Goal: Information Seeking & Learning: Find specific fact

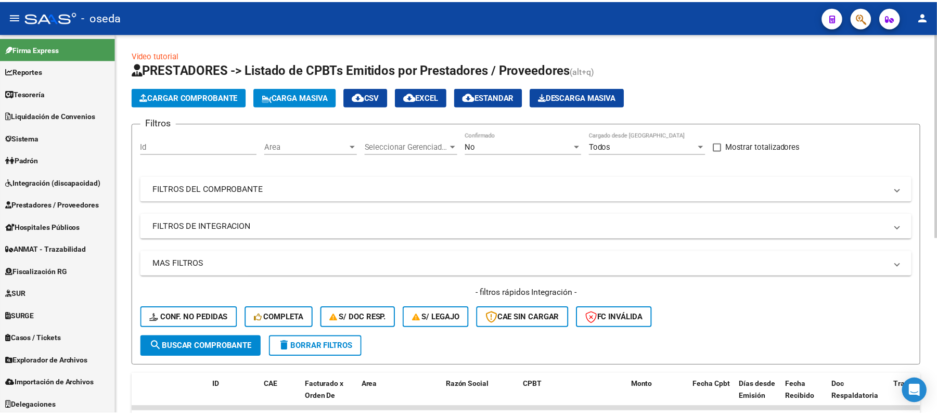
scroll to position [330, 0]
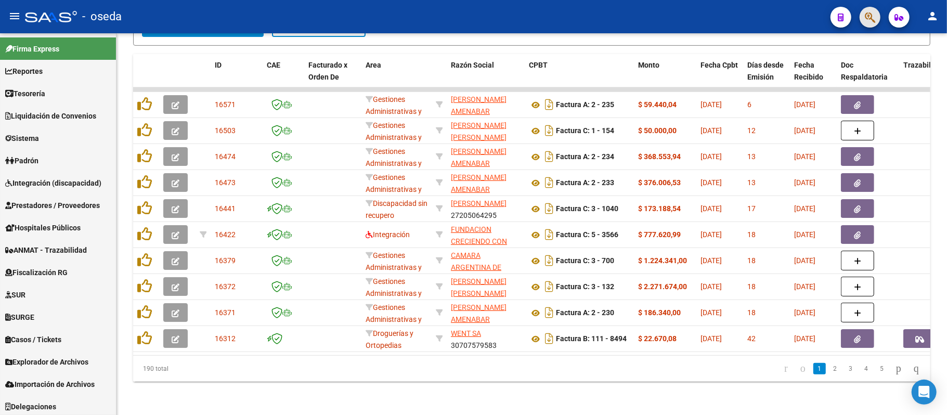
click at [865, 17] on button "button" at bounding box center [870, 17] width 21 height 21
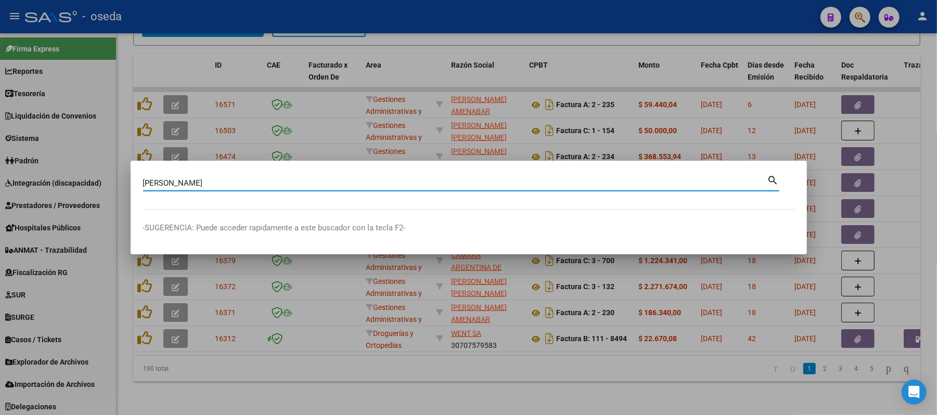
type input "[PERSON_NAME]"
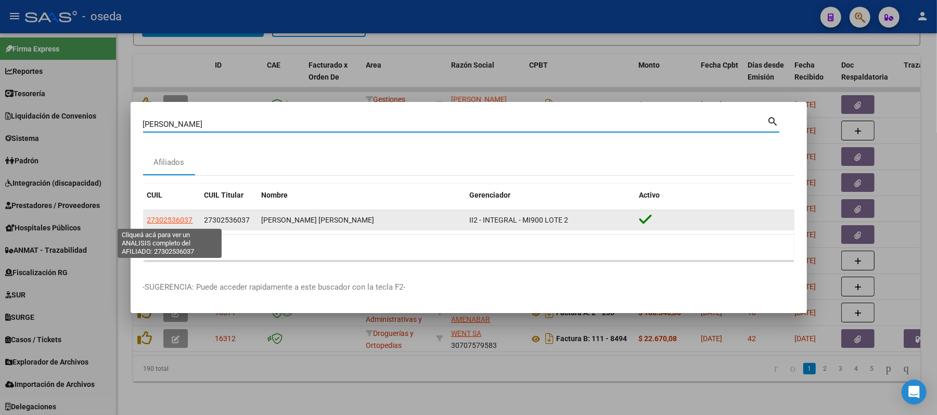
click at [181, 219] on span "27302536037" at bounding box center [170, 220] width 46 height 8
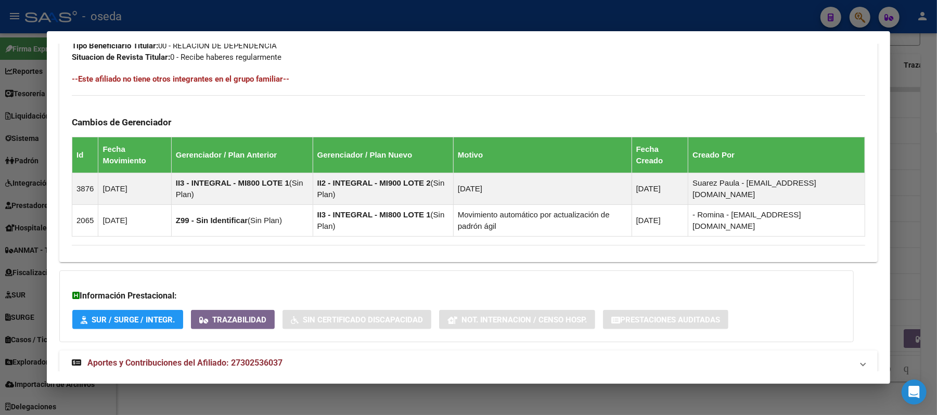
scroll to position [583, 0]
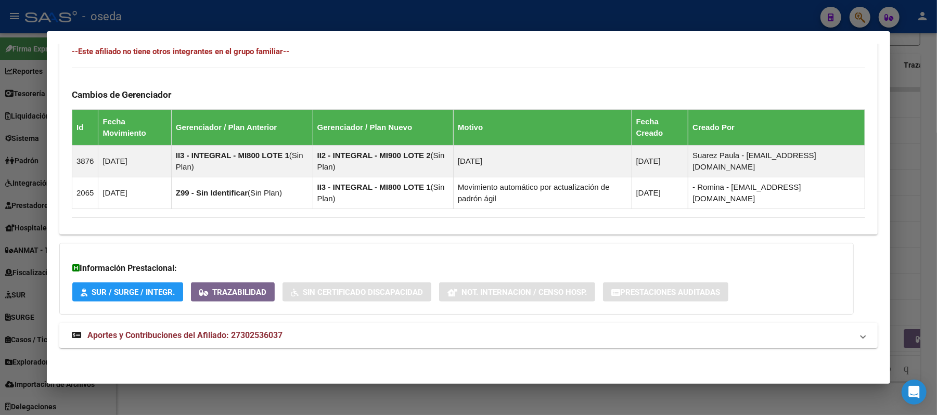
click at [228, 336] on span "Aportes y Contribuciones del Afiliado: 27302536037" at bounding box center [184, 335] width 195 height 10
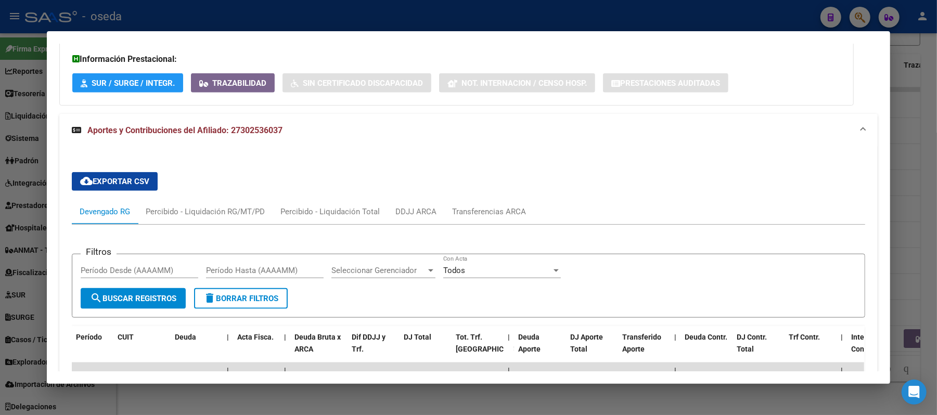
scroll to position [861, 0]
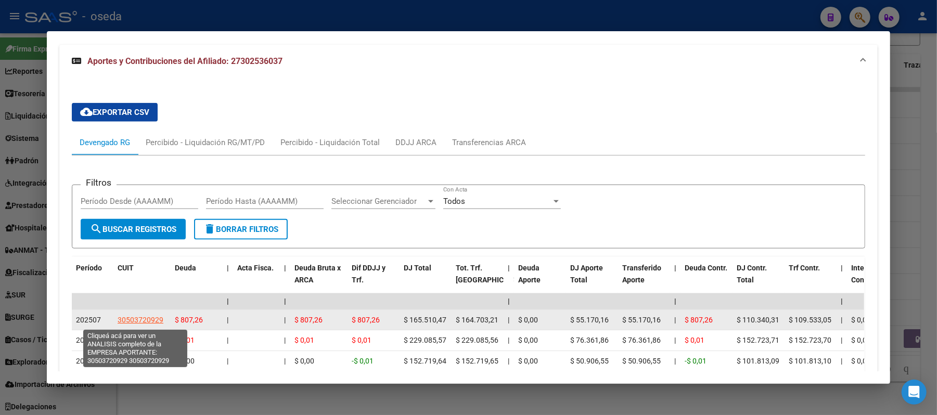
click at [130, 321] on span "30503720929" at bounding box center [141, 320] width 46 height 8
type textarea "30503720929"
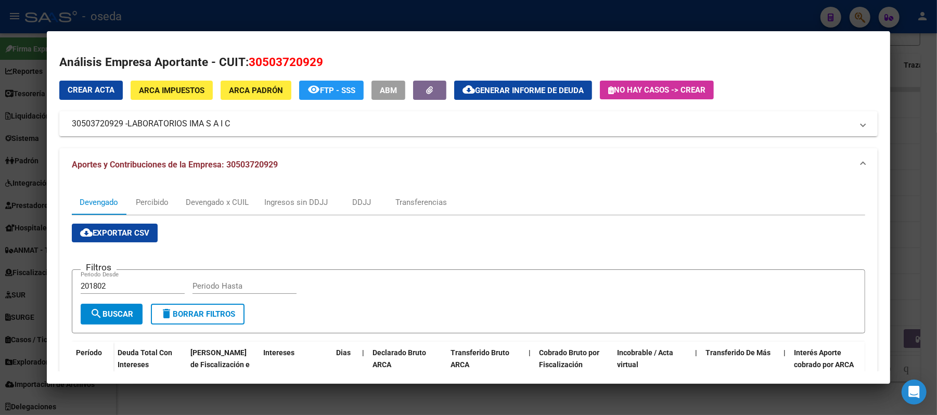
scroll to position [138, 0]
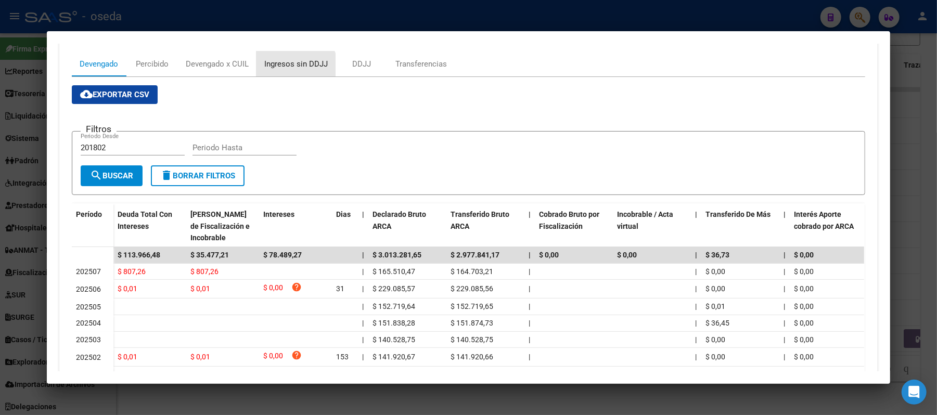
click at [280, 68] on div "Ingresos sin DDJJ" at bounding box center [295, 63] width 63 height 11
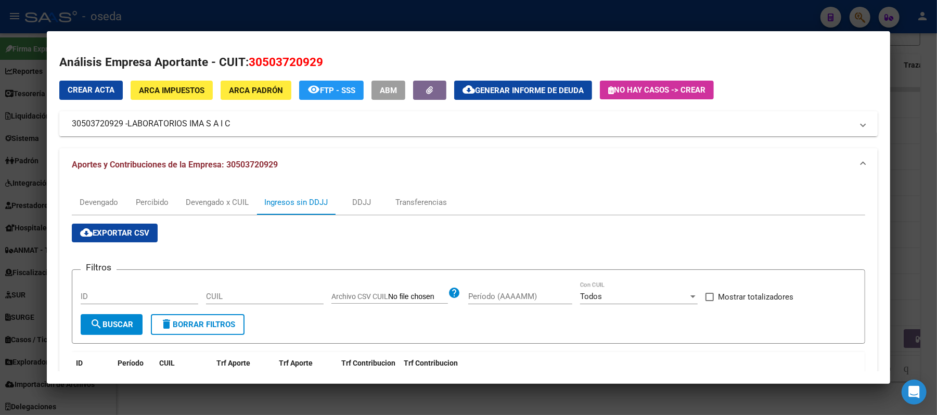
scroll to position [69, 0]
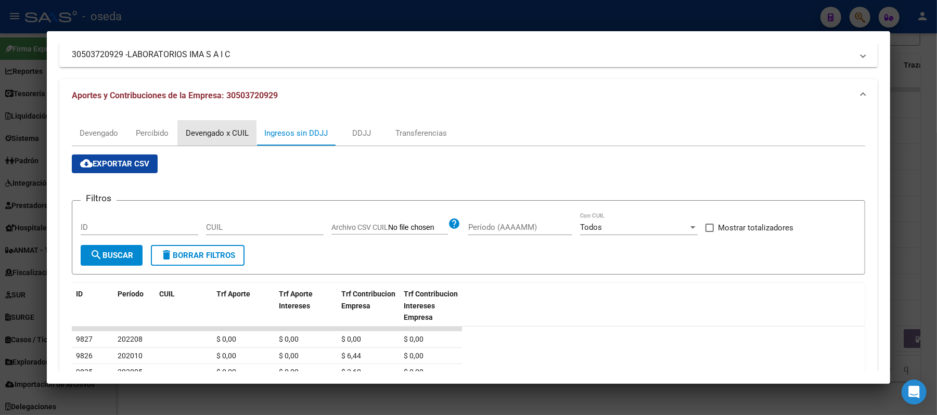
click at [204, 130] on div "Devengado x CUIL" at bounding box center [217, 132] width 63 height 11
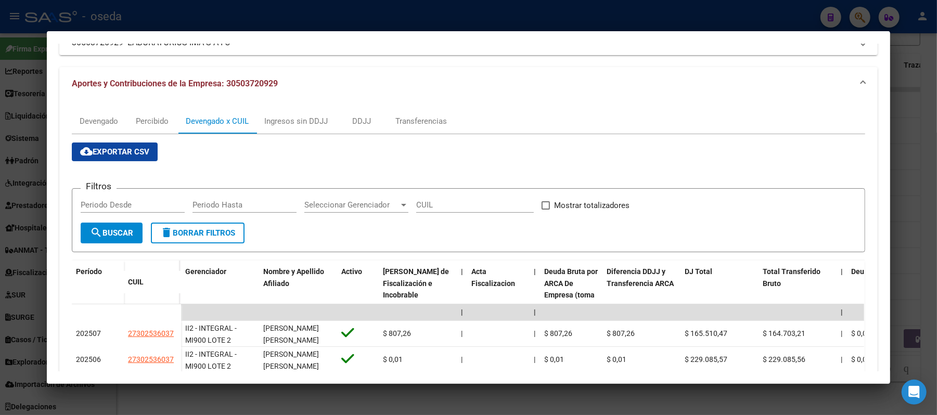
scroll to position [150, 0]
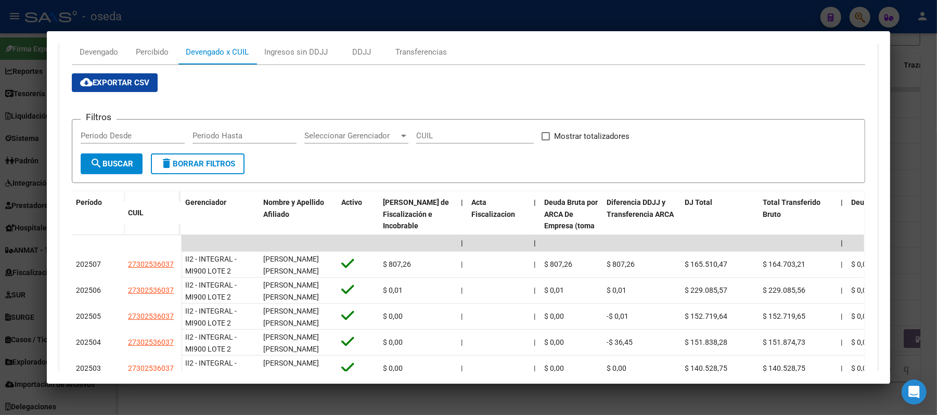
click at [0, 196] on div at bounding box center [468, 207] width 937 height 415
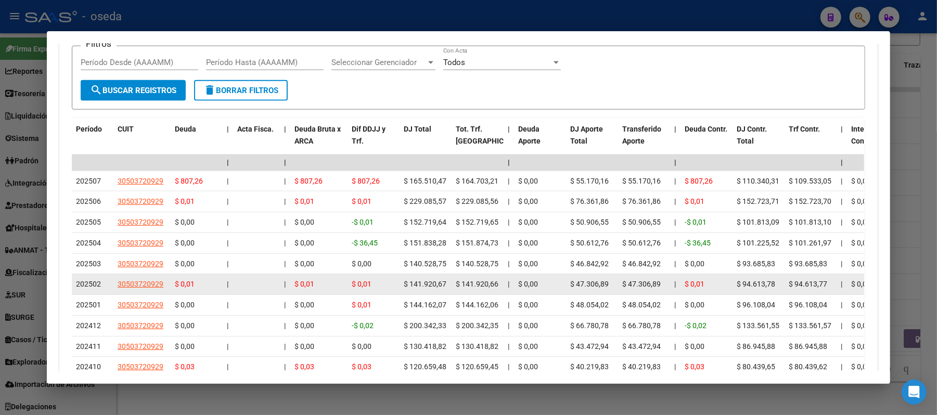
scroll to position [1069, 0]
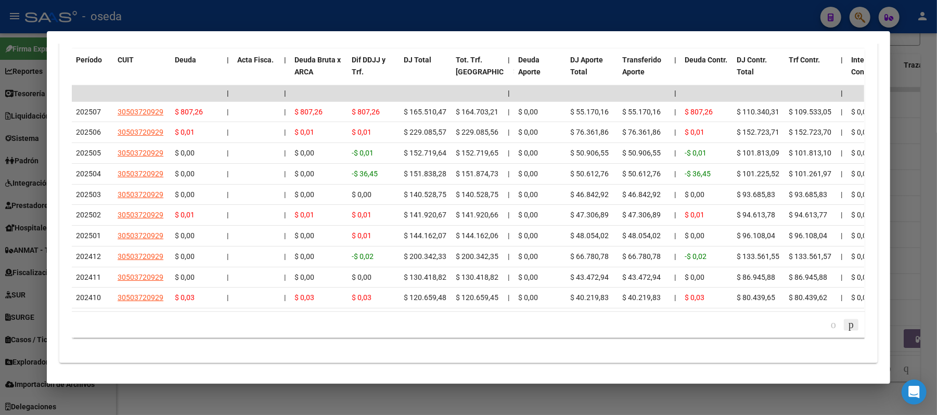
click at [847, 331] on icon "go to next page" at bounding box center [851, 324] width 8 height 12
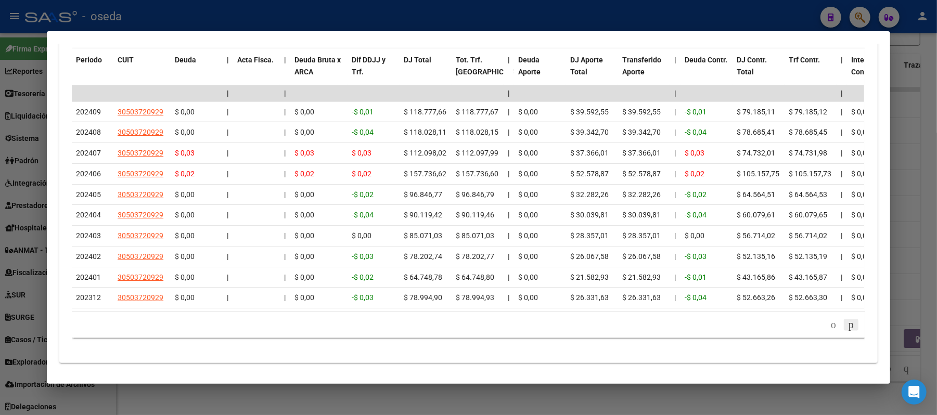
click at [849, 331] on icon "go to next page" at bounding box center [851, 324] width 8 height 12
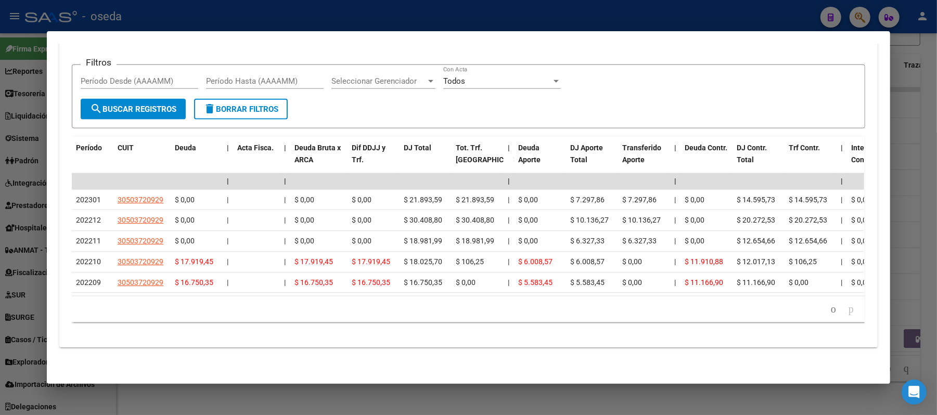
scroll to position [993, 0]
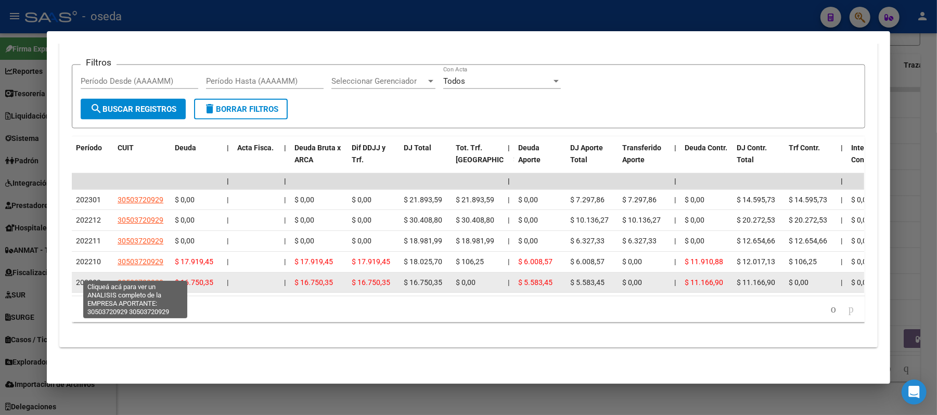
click at [129, 278] on span "30503720929" at bounding box center [141, 282] width 46 height 8
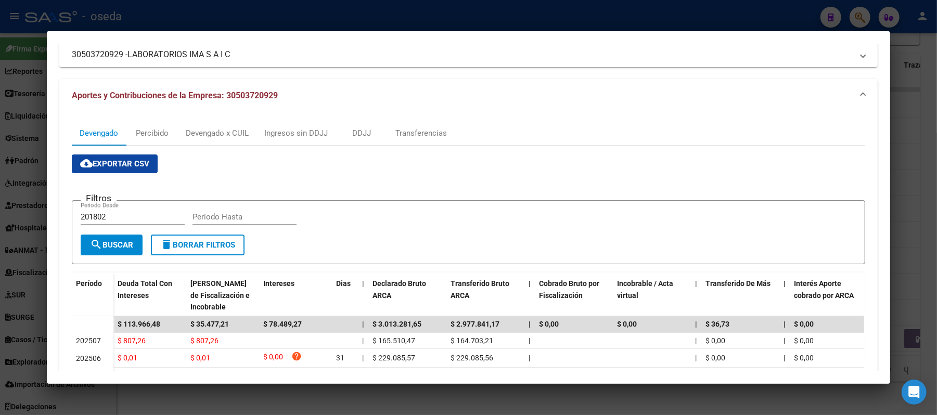
scroll to position [0, 0]
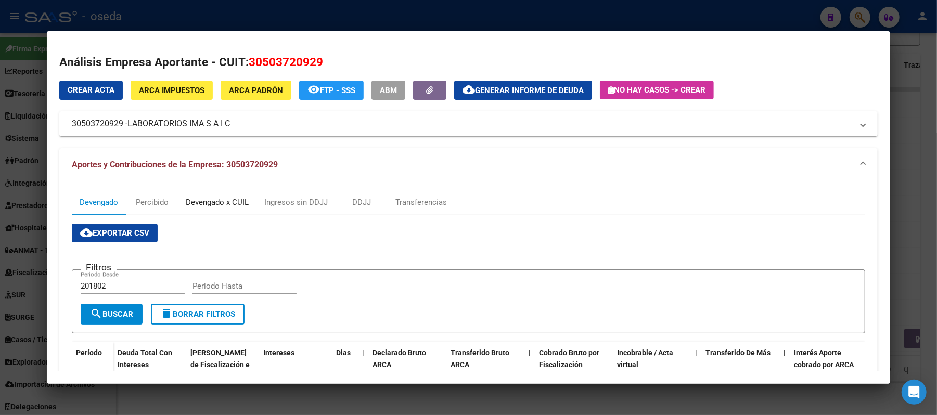
click at [186, 199] on div "Devengado x CUIL" at bounding box center [217, 202] width 63 height 11
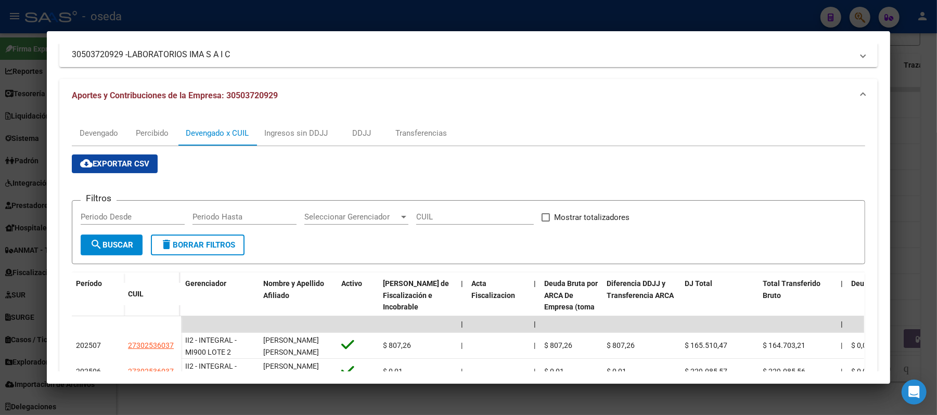
scroll to position [138, 0]
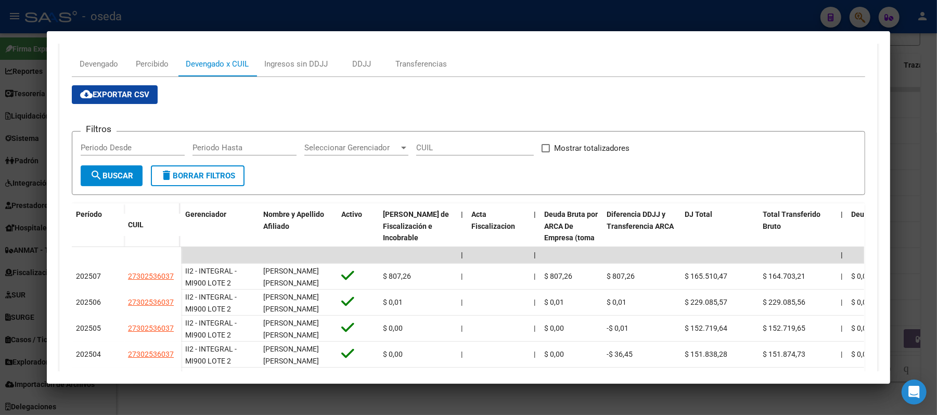
click at [1, 150] on div at bounding box center [468, 207] width 937 height 415
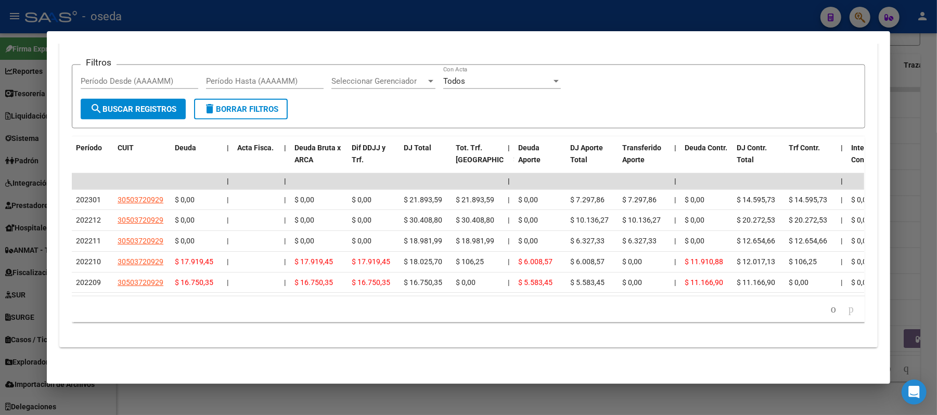
click at [0, 180] on div at bounding box center [468, 207] width 937 height 415
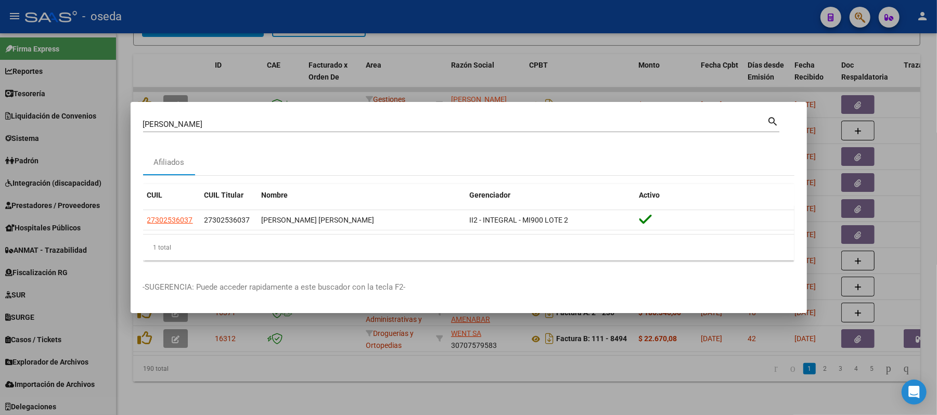
click at [0, 180] on div at bounding box center [468, 207] width 937 height 415
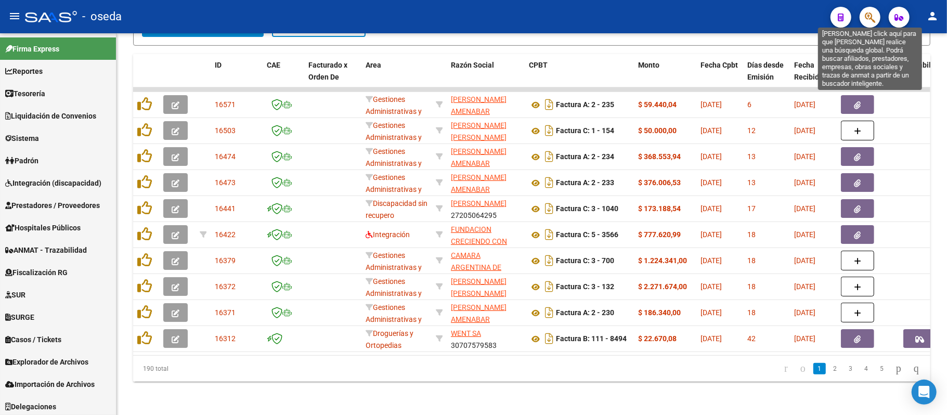
click at [876, 17] on icon "button" at bounding box center [870, 17] width 10 height 12
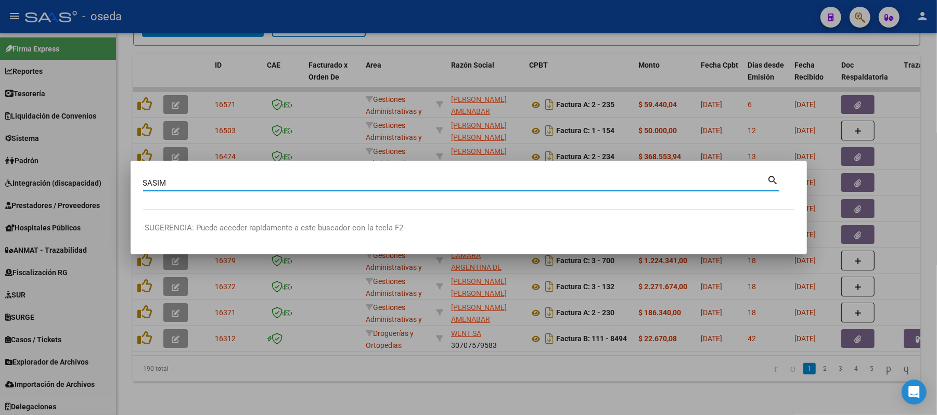
type input "SASIM"
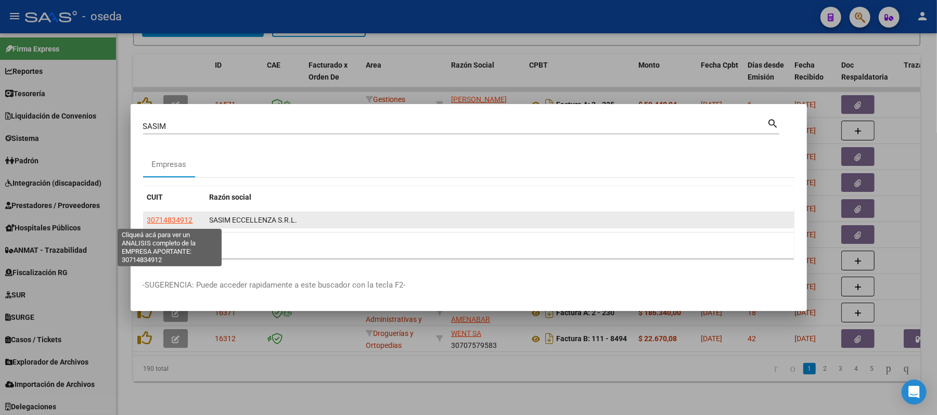
click at [175, 222] on span "30714834912" at bounding box center [170, 220] width 46 height 8
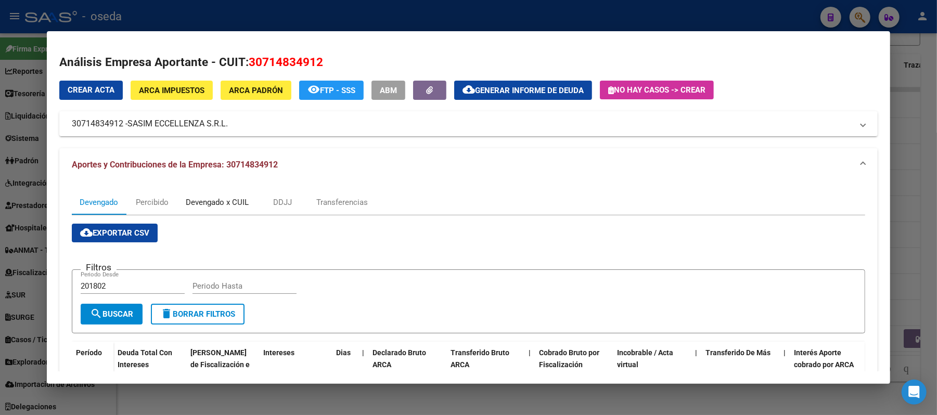
click at [226, 205] on div "Devengado x CUIL" at bounding box center [217, 202] width 63 height 11
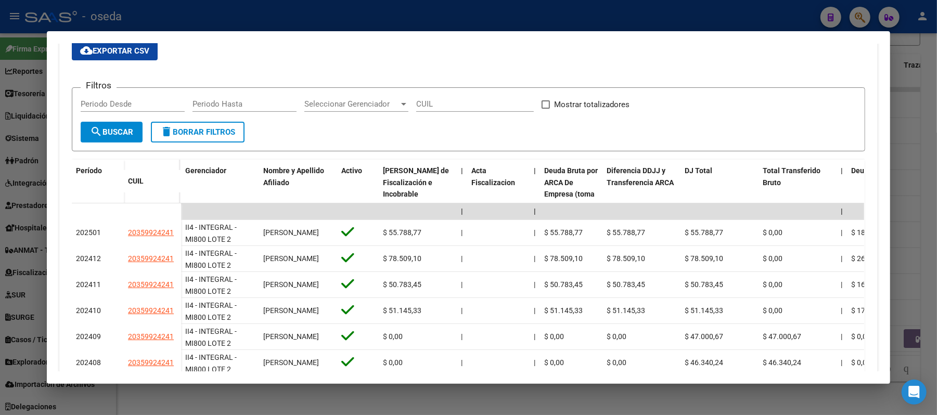
scroll to position [252, 0]
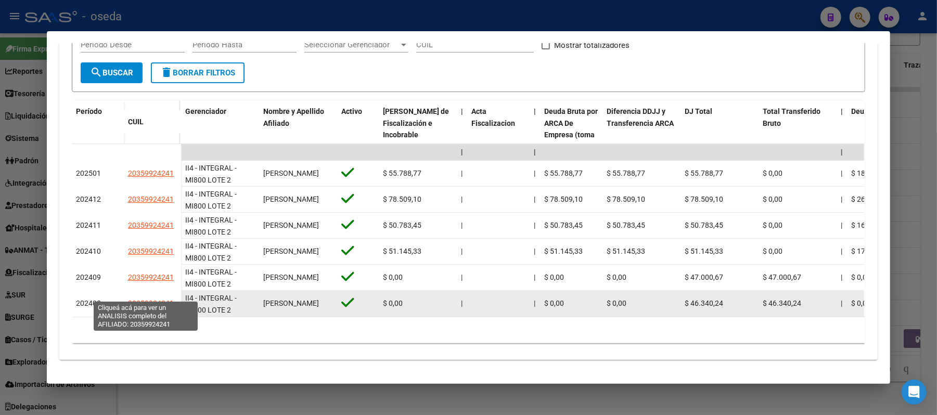
click at [148, 299] on span "20359924241" at bounding box center [151, 303] width 46 height 8
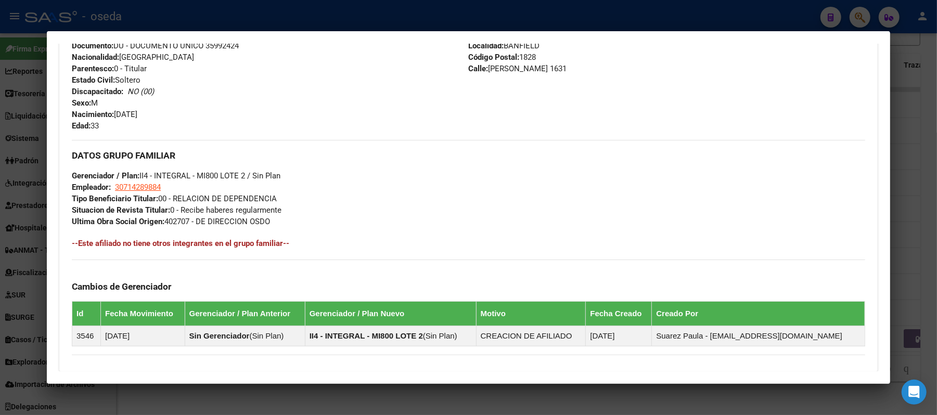
scroll to position [540, 0]
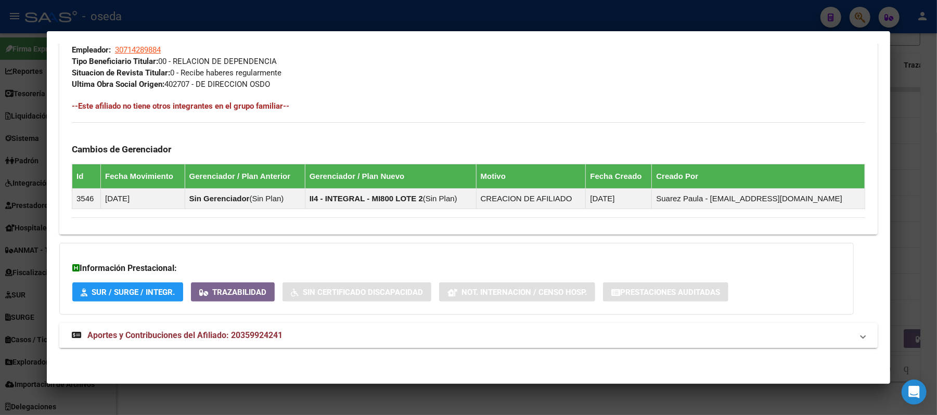
click at [181, 342] on mat-expansion-panel-header "Aportes y Contribuciones del Afiliado: 20359924241" at bounding box center [468, 335] width 818 height 25
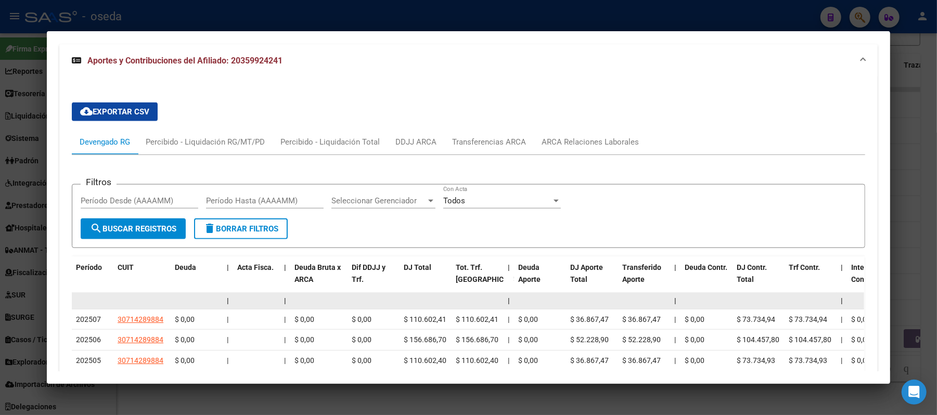
scroll to position [1026, 0]
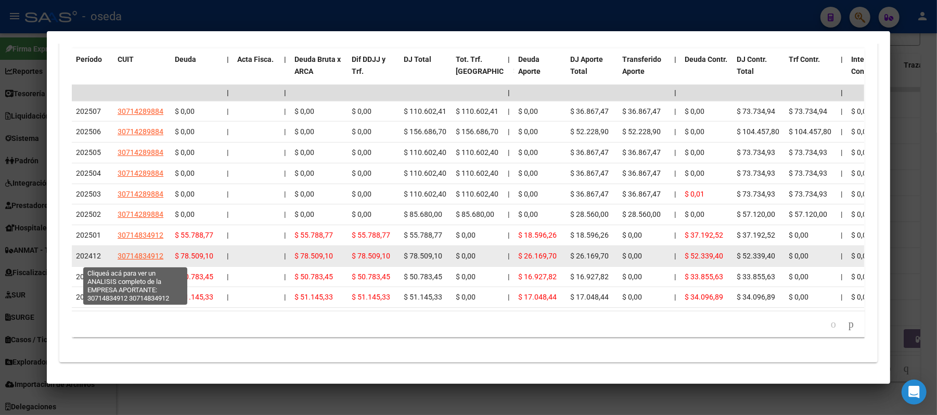
click at [140, 255] on span "30714834912" at bounding box center [141, 256] width 46 height 8
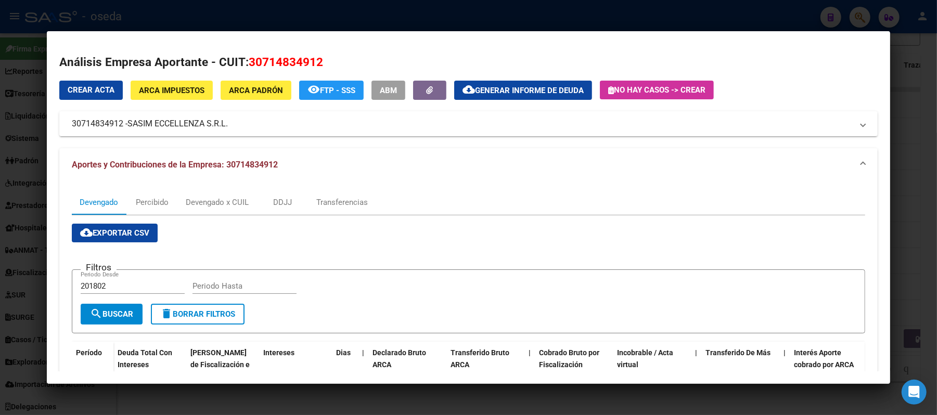
click at [0, 217] on div at bounding box center [468, 207] width 937 height 415
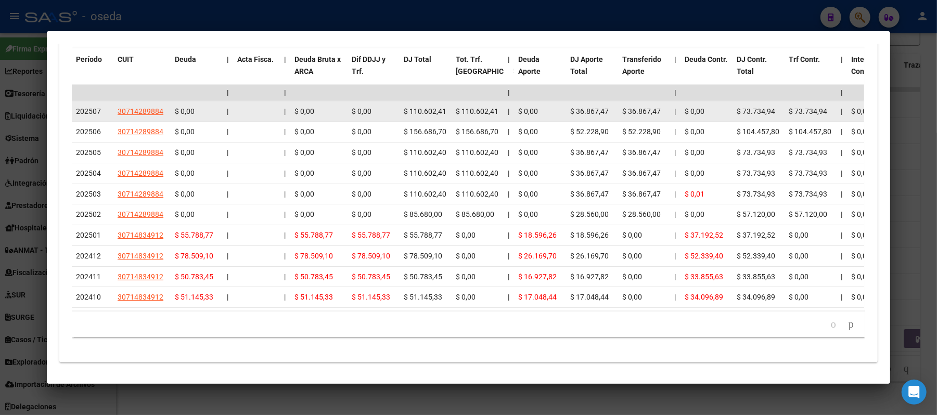
click at [124, 107] on app-link-go-to "30714289884" at bounding box center [141, 112] width 46 height 12
click at [124, 110] on span "30714289884" at bounding box center [141, 111] width 46 height 8
type textarea "30714289884"
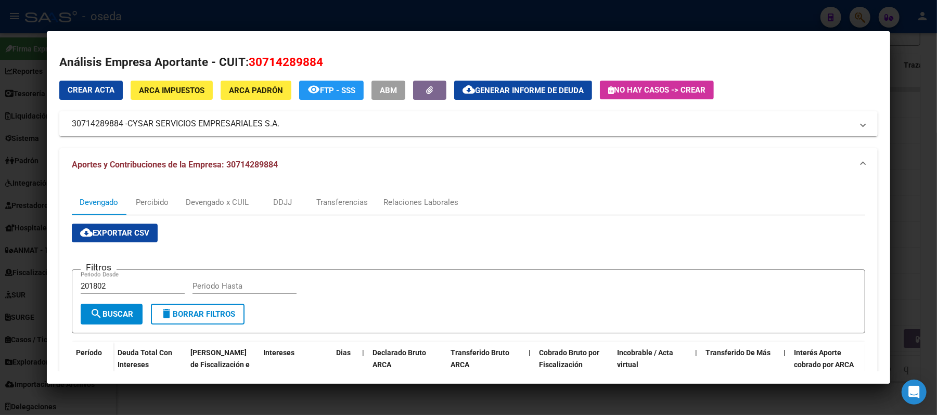
click at [0, 134] on div at bounding box center [468, 207] width 937 height 415
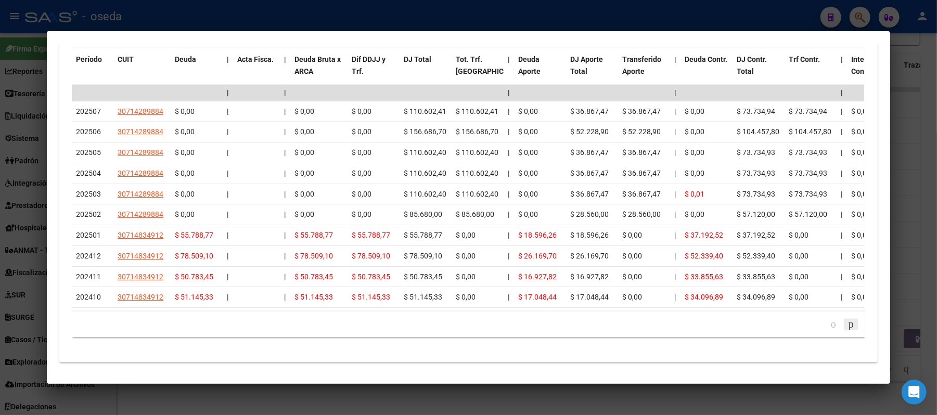
click at [847, 330] on icon "go to next page" at bounding box center [851, 324] width 8 height 12
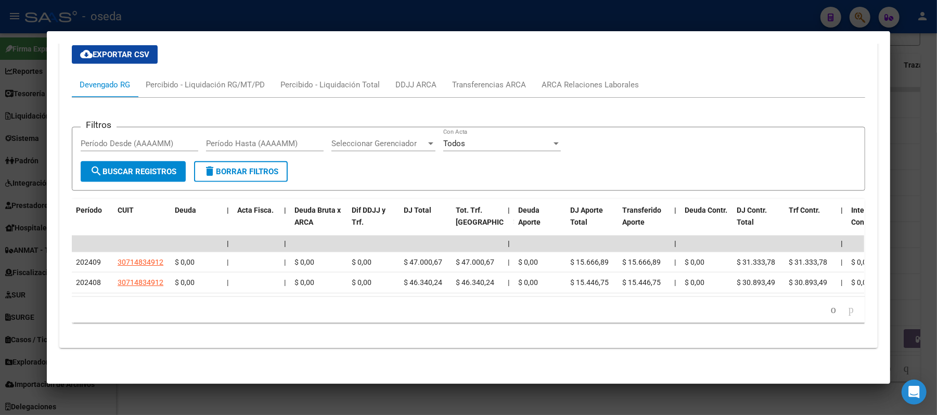
scroll to position [887, 0]
click at [556, 79] on div "ARCA Relaciones Laborales" at bounding box center [590, 84] width 97 height 11
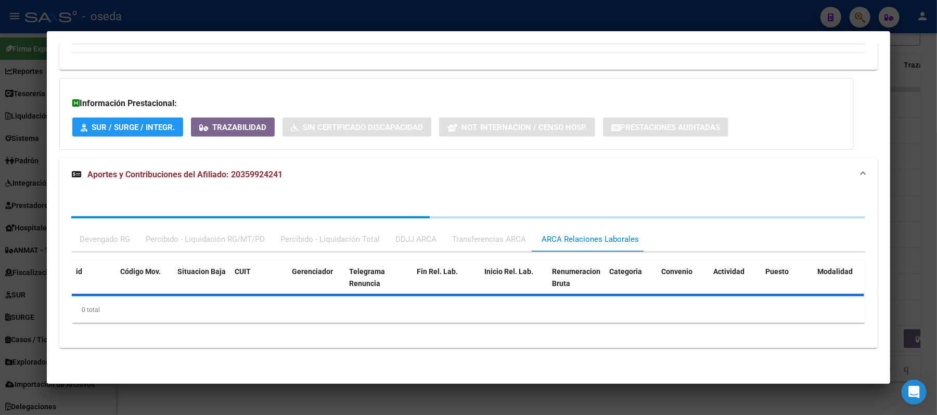
scroll to position [756, 0]
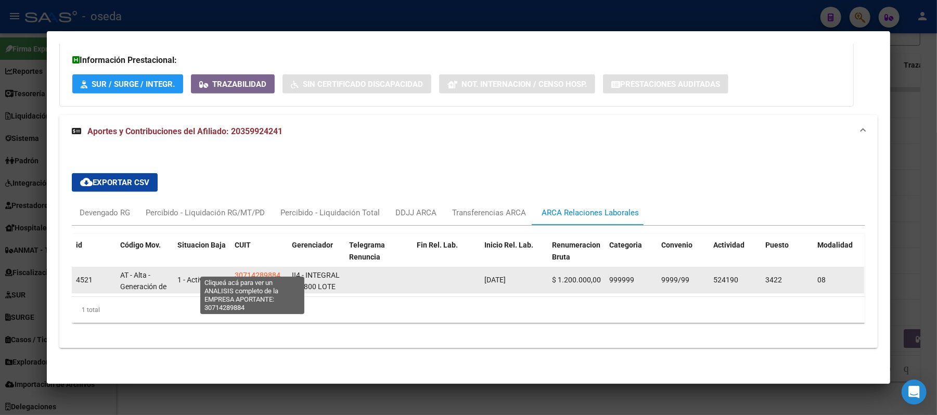
click at [267, 271] on span "30714289884" at bounding box center [258, 275] width 46 height 8
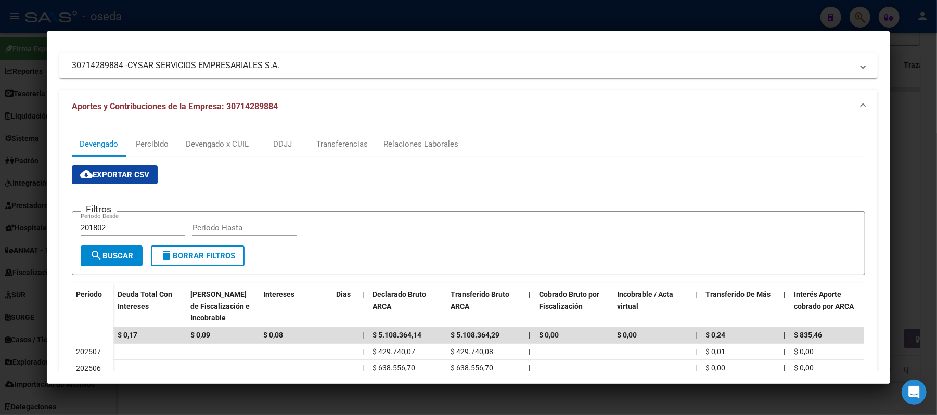
scroll to position [0, 0]
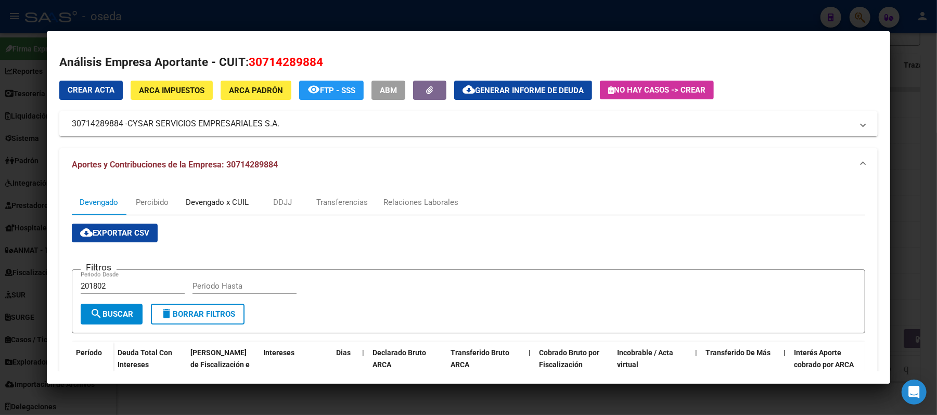
click at [196, 202] on div "Devengado x CUIL" at bounding box center [217, 202] width 63 height 11
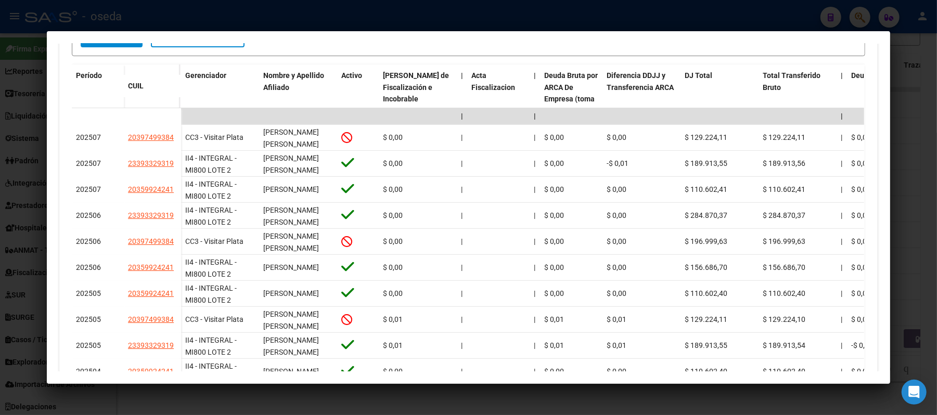
scroll to position [356, 0]
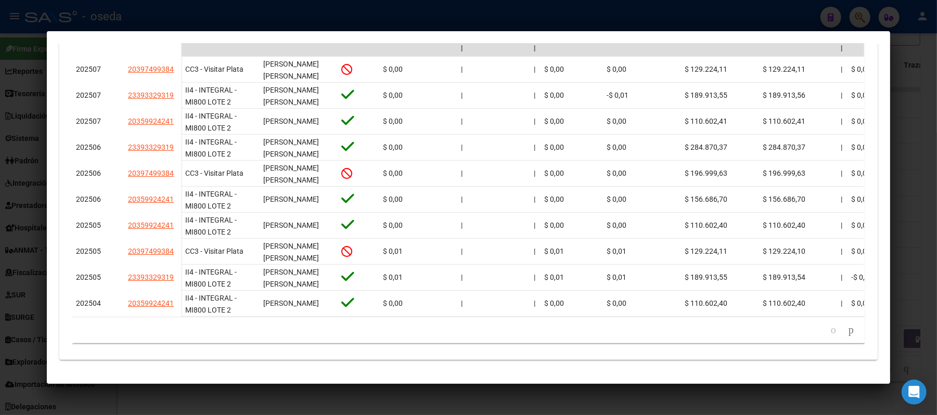
click at [847, 327] on icon "go to next page" at bounding box center [851, 330] width 8 height 12
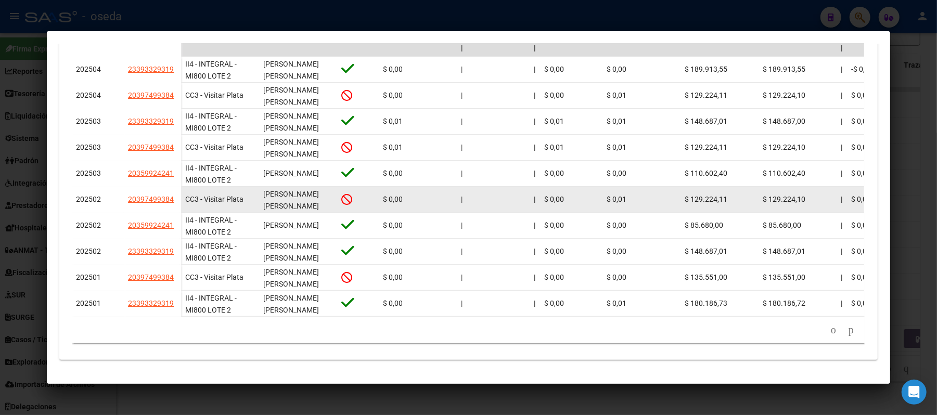
scroll to position [217, 0]
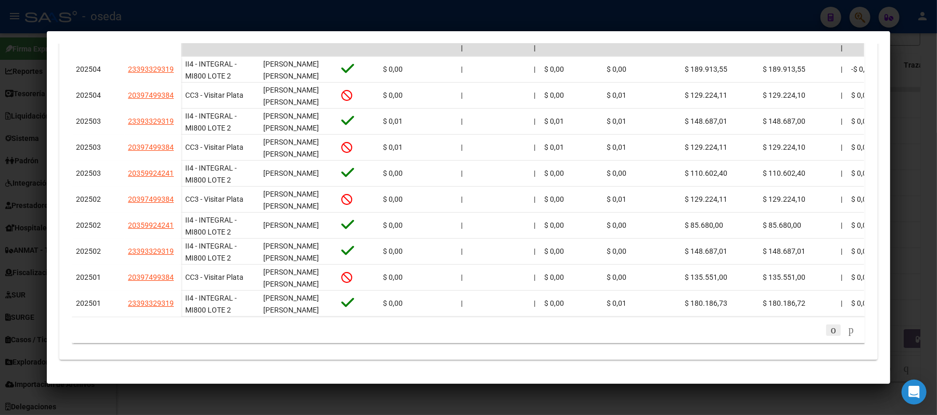
click at [829, 334] on icon "go to previous page" at bounding box center [833, 330] width 8 height 12
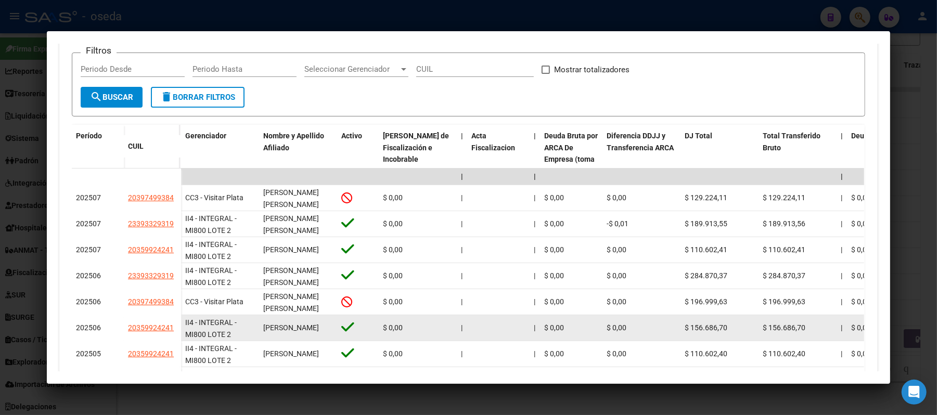
scroll to position [9, 0]
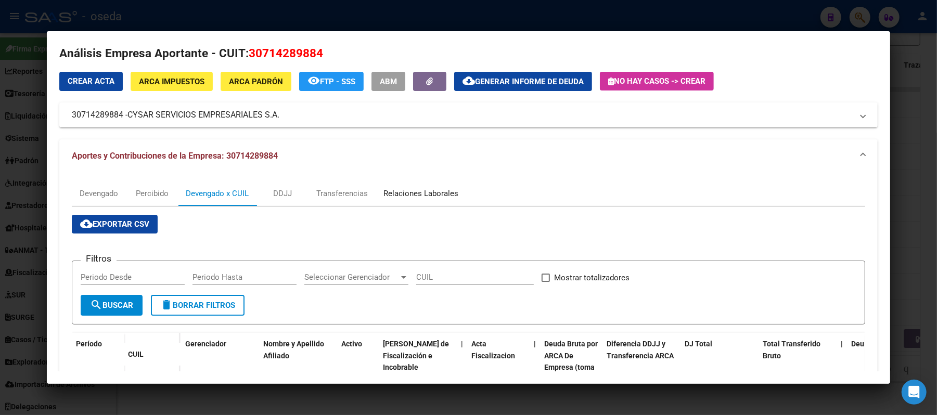
click at [447, 185] on div "Relaciones Laborales" at bounding box center [421, 193] width 91 height 25
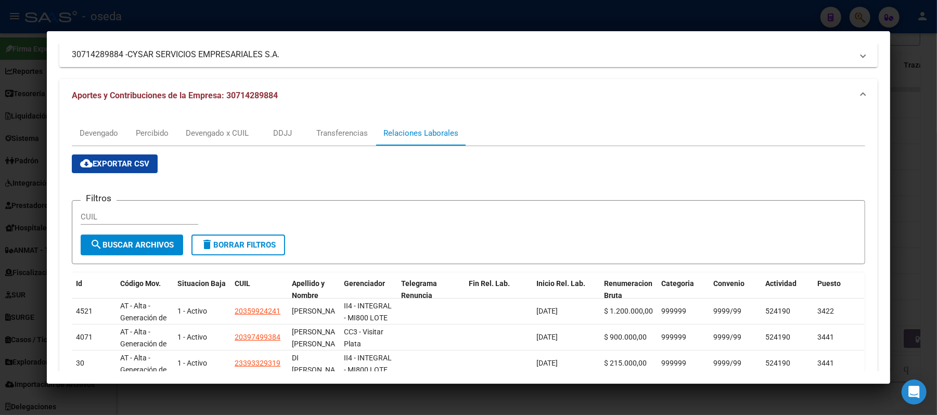
scroll to position [138, 0]
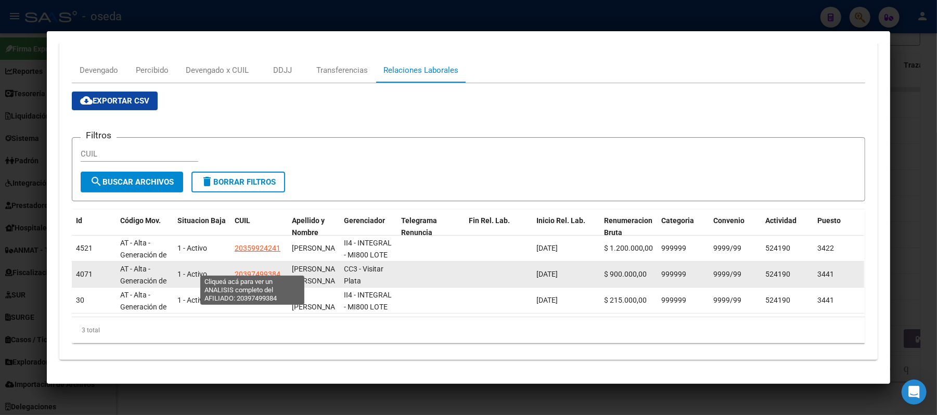
click at [252, 270] on span "20397499384" at bounding box center [258, 274] width 46 height 8
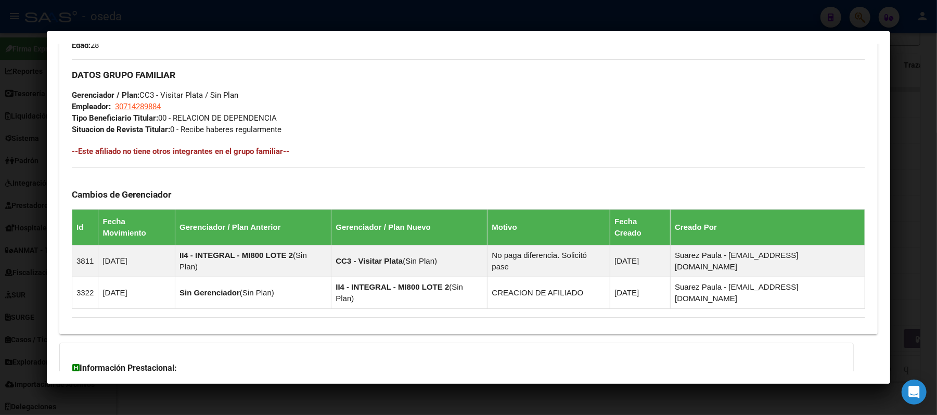
scroll to position [552, 0]
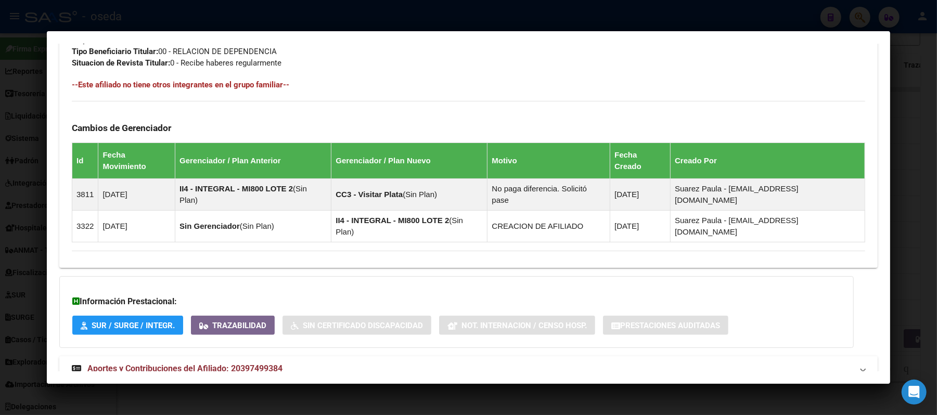
click at [219, 364] on span "Aportes y Contribuciones del Afiliado: 20397499384" at bounding box center [184, 369] width 195 height 10
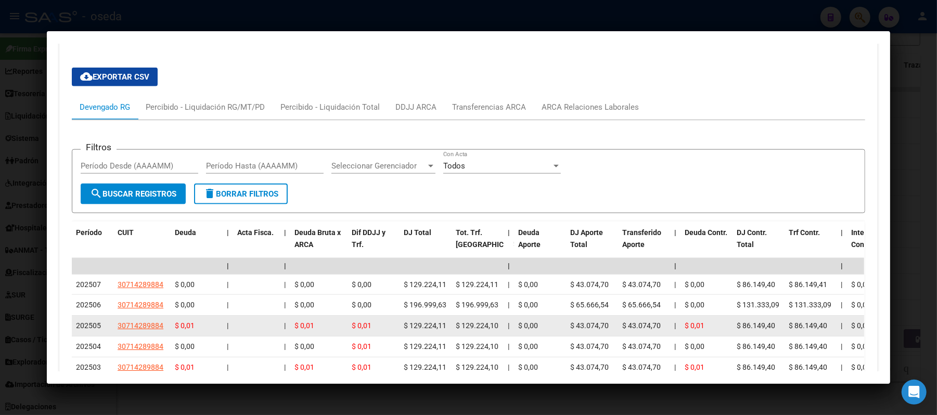
scroll to position [829, 0]
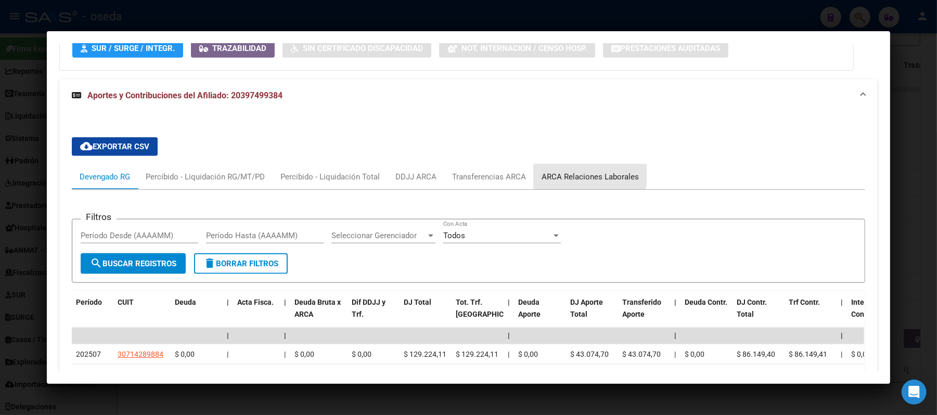
click at [583, 171] on div "ARCA Relaciones Laborales" at bounding box center [590, 176] width 97 height 11
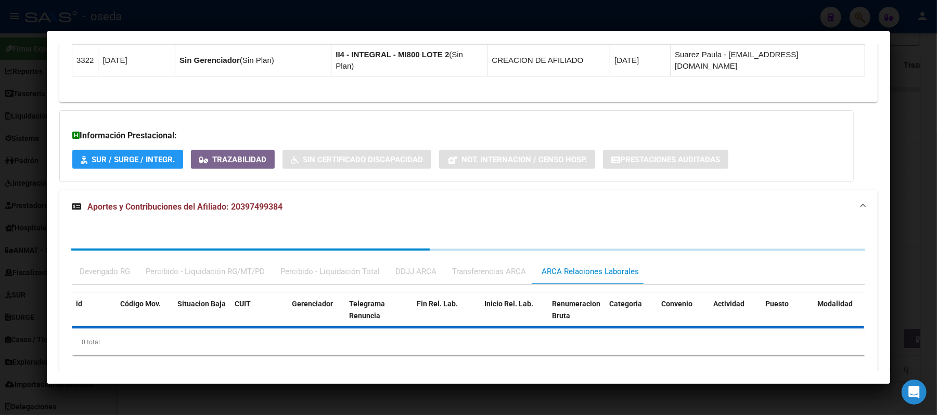
scroll to position [823, 0]
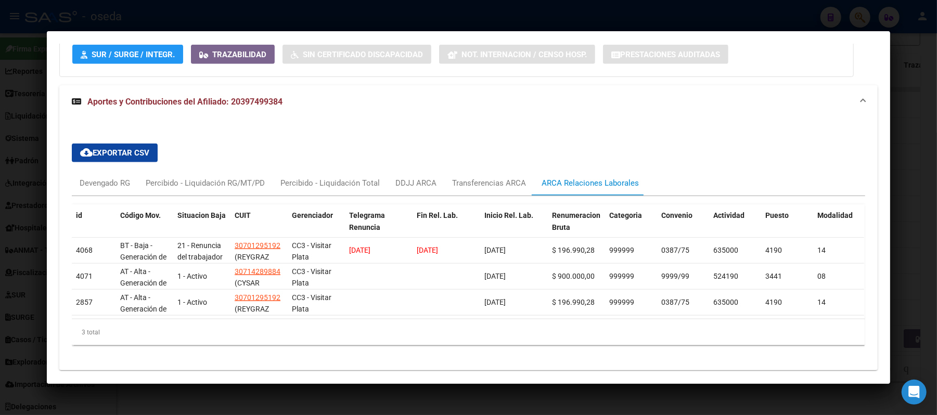
click at [0, 202] on div at bounding box center [468, 207] width 937 height 415
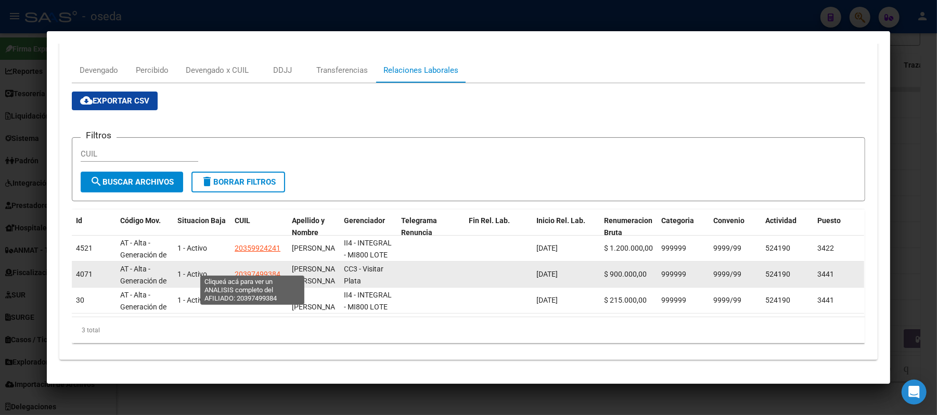
click at [236, 270] on span "20397499384" at bounding box center [258, 274] width 46 height 8
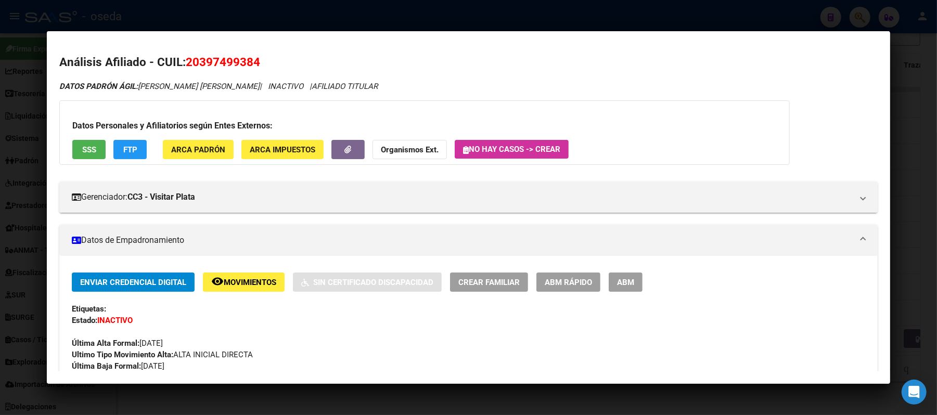
click at [210, 59] on span "20397499384" at bounding box center [223, 62] width 74 height 14
copy span "20397499384"
click at [48, 205] on mat-dialog-content "Análisis Afiliado - CUIL: 20397499384 DATOS [PERSON_NAME] ÁGIL: [PERSON_NAME] […" at bounding box center [468, 208] width 843 height 328
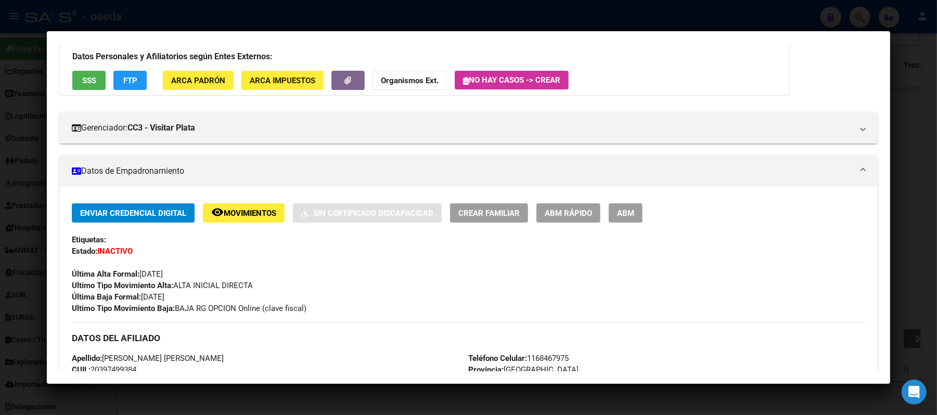
scroll to position [0, 0]
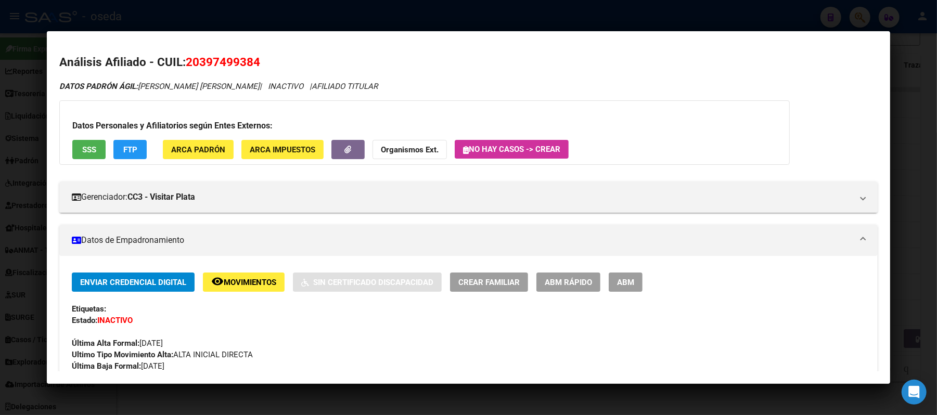
click at [0, 196] on div at bounding box center [468, 207] width 937 height 415
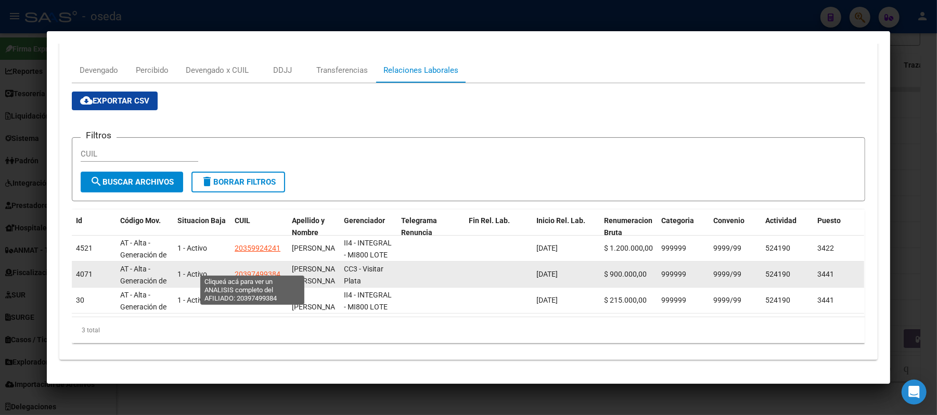
click at [248, 270] on span "20397499384" at bounding box center [258, 274] width 46 height 8
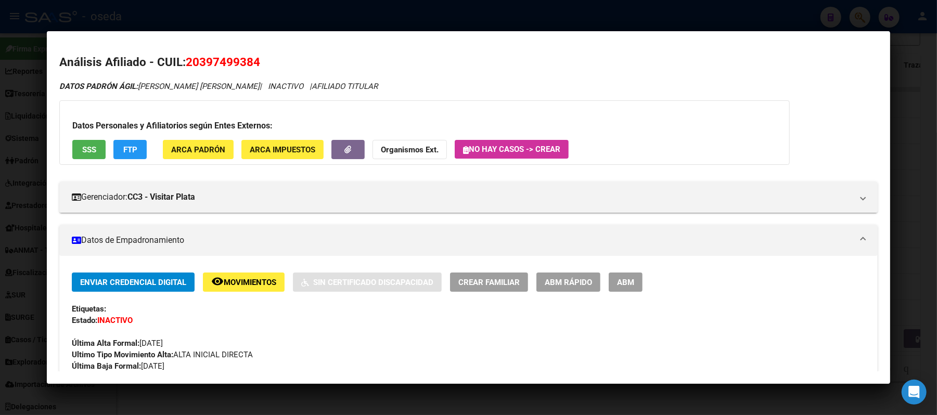
click at [0, 188] on div at bounding box center [468, 207] width 937 height 415
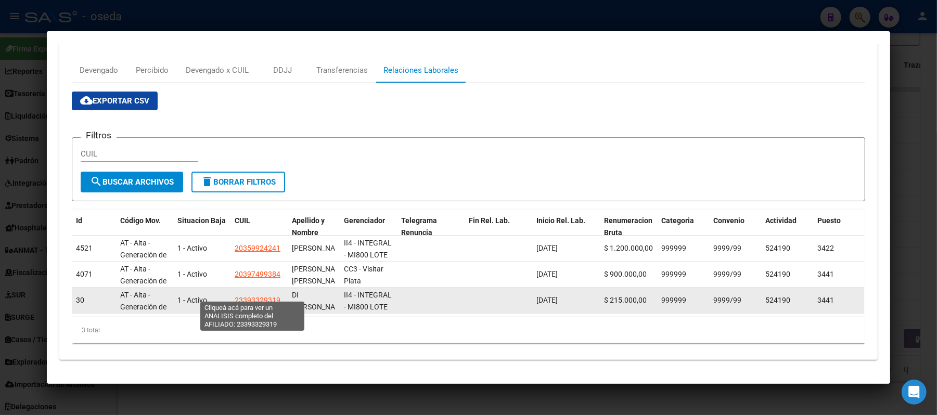
click at [238, 296] on span "23393329319" at bounding box center [258, 300] width 46 height 8
type textarea "23393329319"
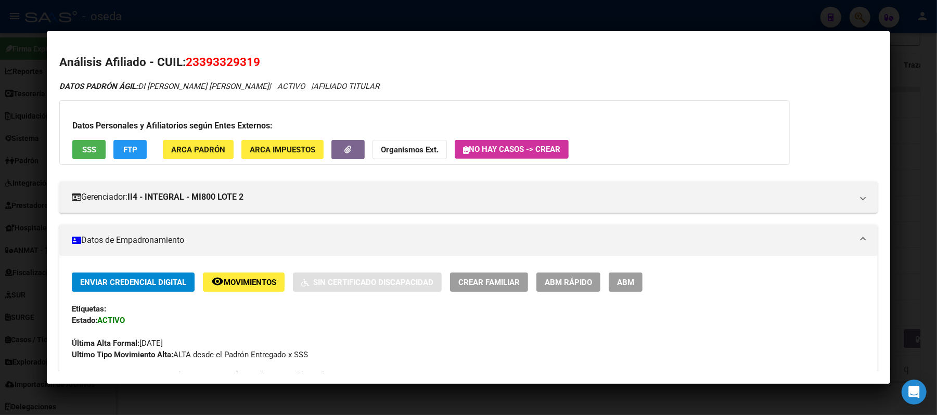
click at [209, 67] on span "23393329319" at bounding box center [223, 62] width 74 height 14
copy span "23393329319"
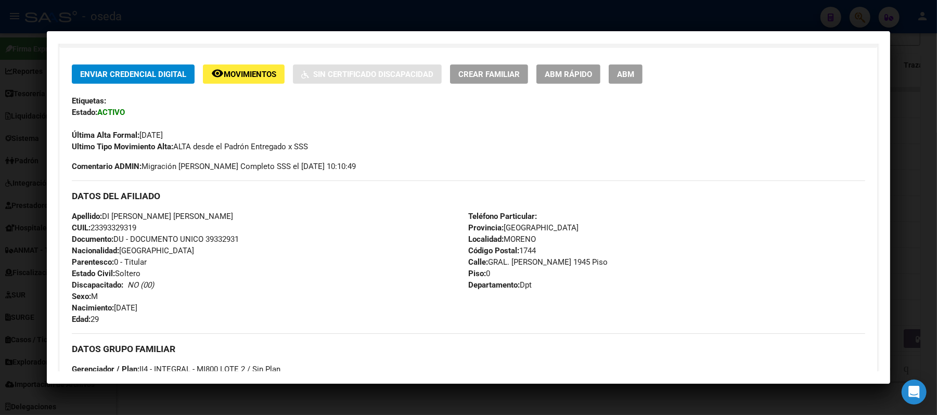
scroll to position [416, 0]
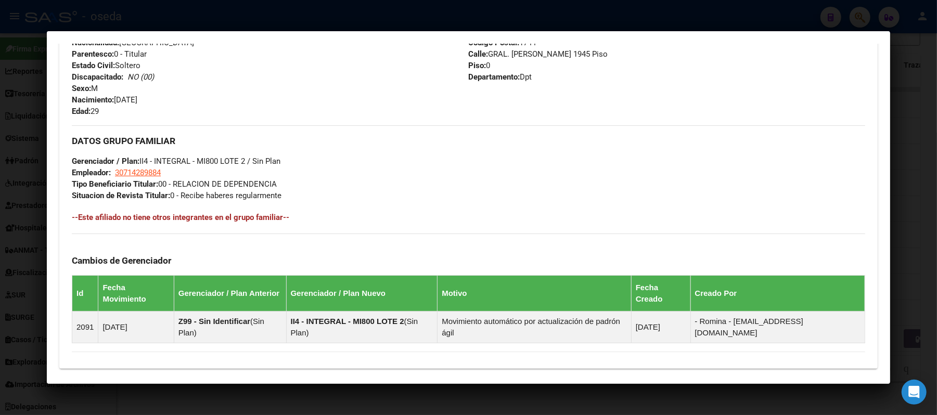
click at [0, 213] on div at bounding box center [468, 207] width 937 height 415
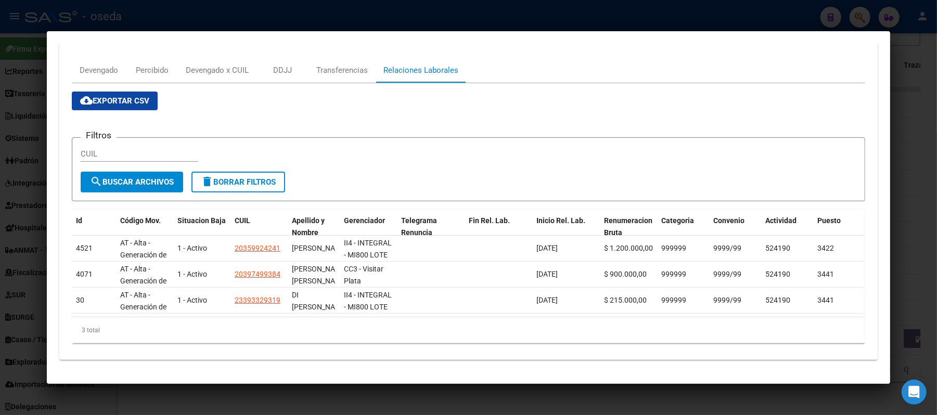
click at [0, 213] on div at bounding box center [468, 207] width 937 height 415
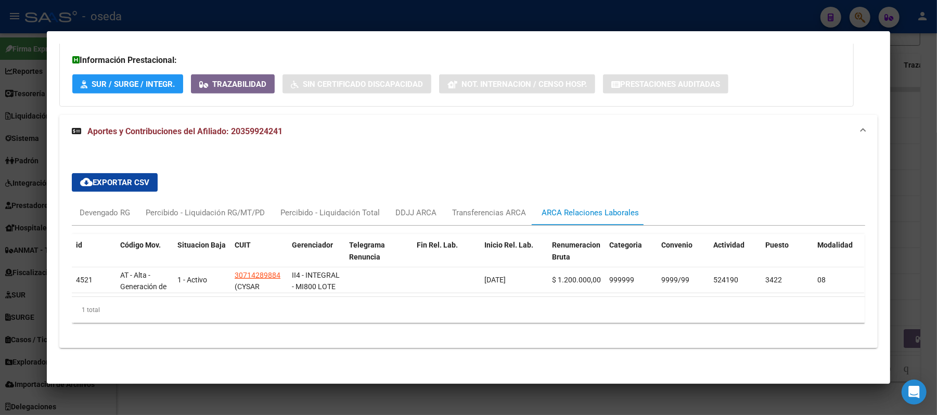
click at [1, 209] on div at bounding box center [468, 207] width 937 height 415
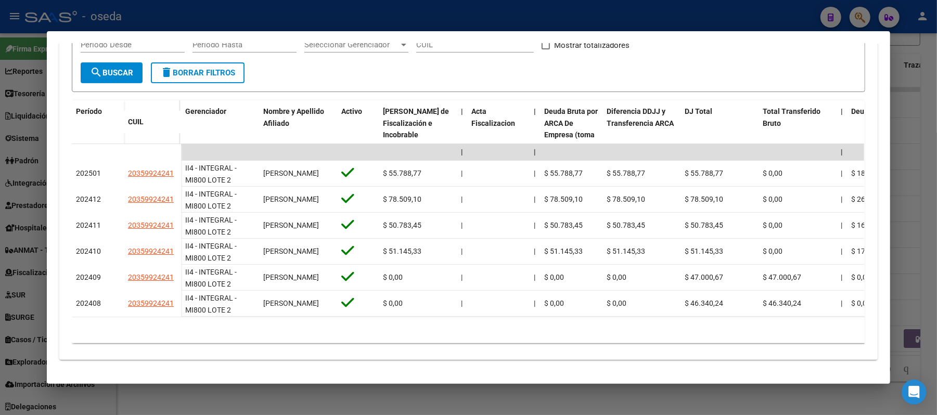
click at [1, 207] on div at bounding box center [468, 207] width 937 height 415
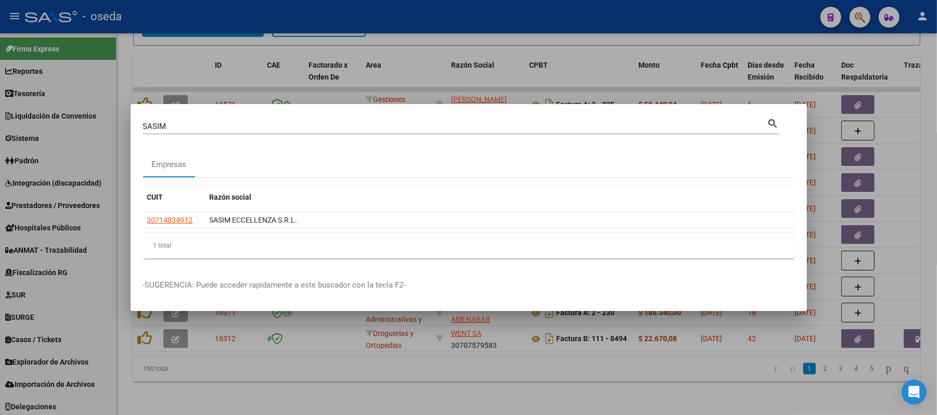
click at [1, 192] on div at bounding box center [468, 207] width 937 height 415
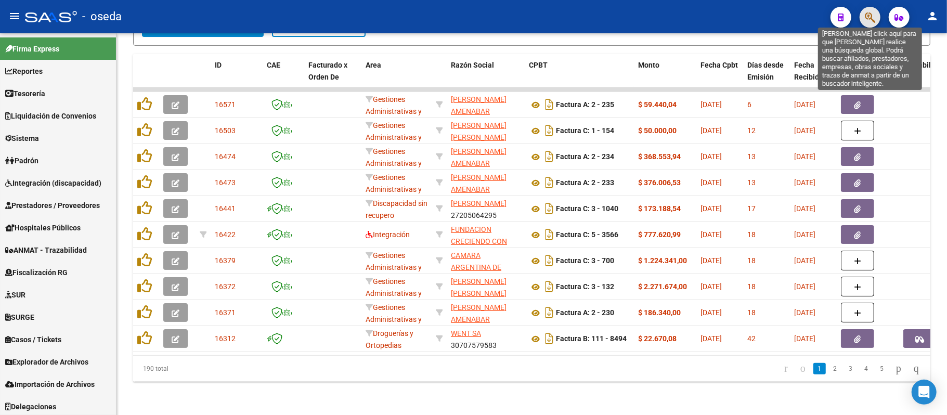
click at [876, 23] on icon "button" at bounding box center [870, 17] width 10 height 12
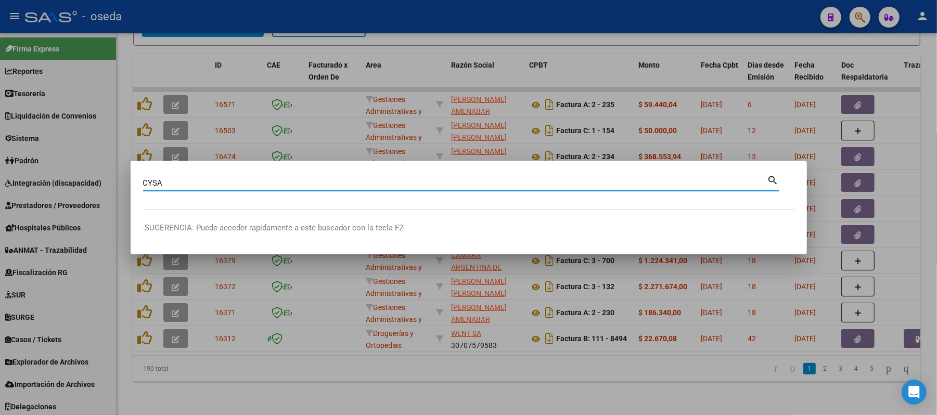
type input "CYSA"
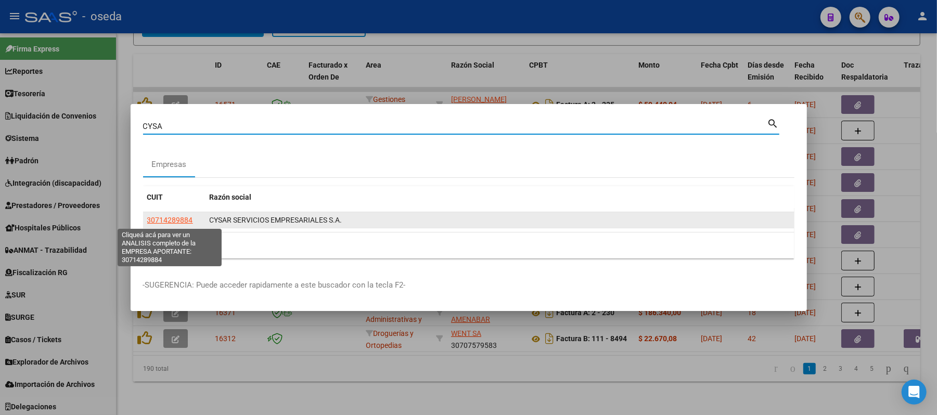
click at [174, 224] on span "30714289884" at bounding box center [170, 220] width 46 height 8
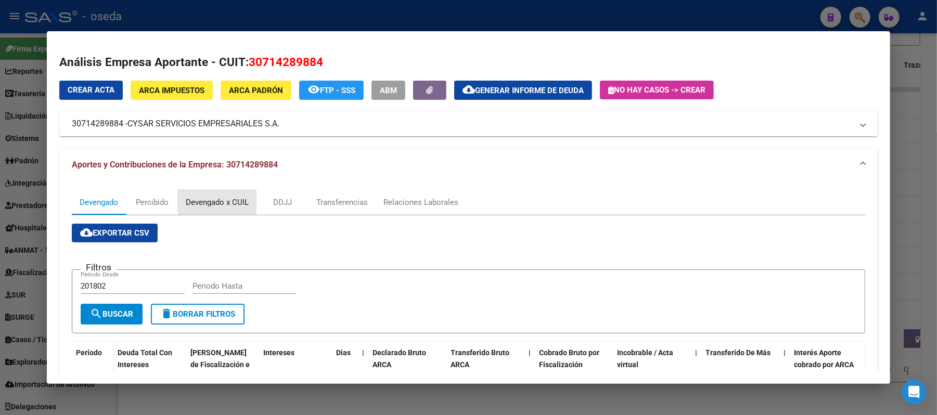
click at [229, 200] on div "Devengado x CUIL" at bounding box center [217, 202] width 63 height 11
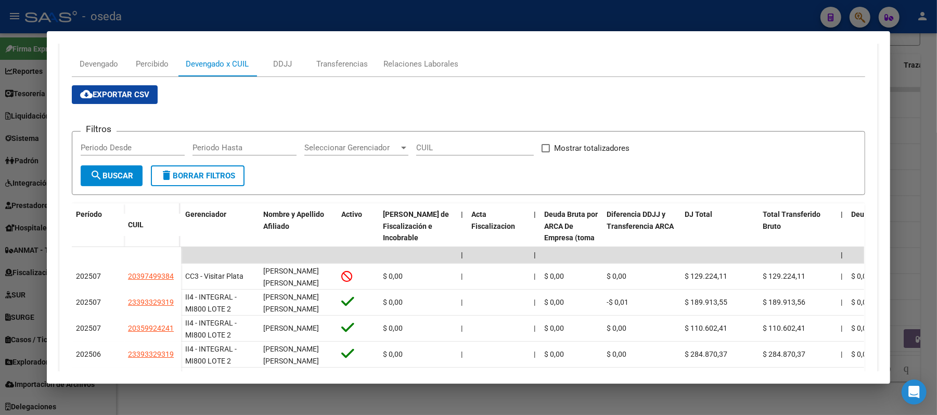
scroll to position [208, 0]
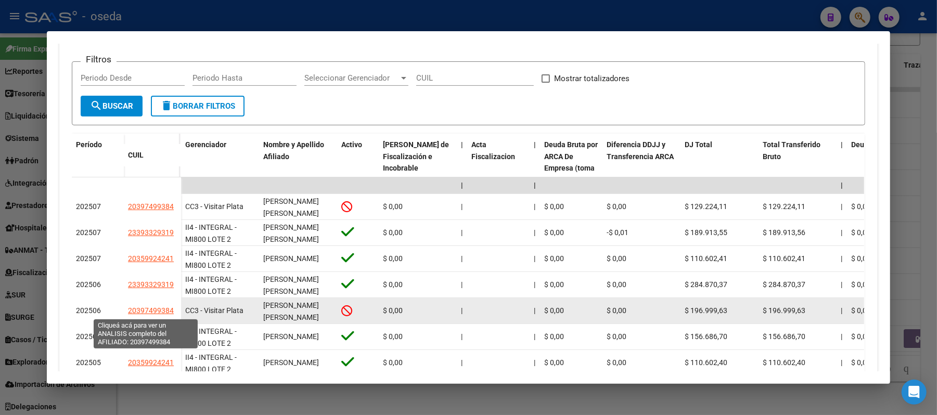
click at [142, 309] on span "20397499384" at bounding box center [151, 310] width 46 height 8
type textarea "20397499384"
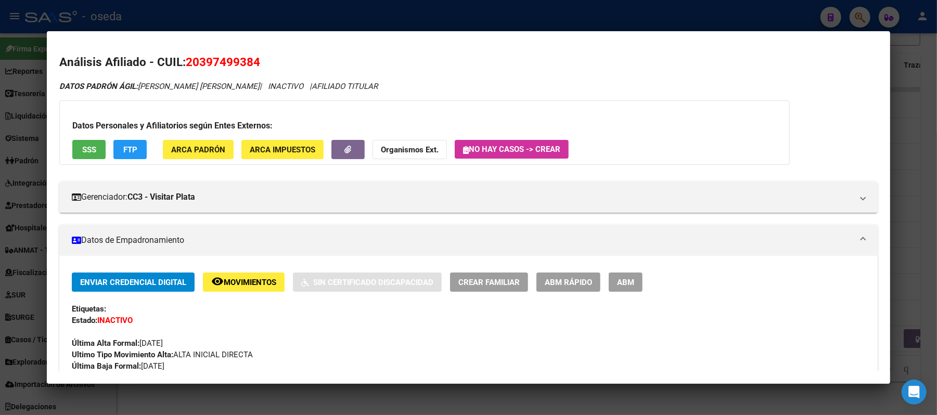
click at [215, 57] on span "20397499384" at bounding box center [223, 62] width 74 height 14
copy span "20397499384"
click at [21, 203] on div at bounding box center [468, 207] width 937 height 415
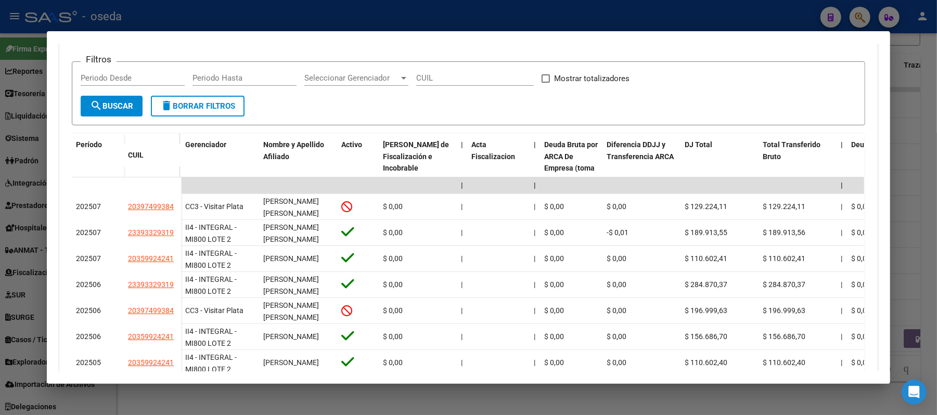
drag, startPoint x: 21, startPoint y: 203, endPoint x: 2, endPoint y: 167, distance: 40.5
click at [18, 200] on div at bounding box center [468, 207] width 937 height 415
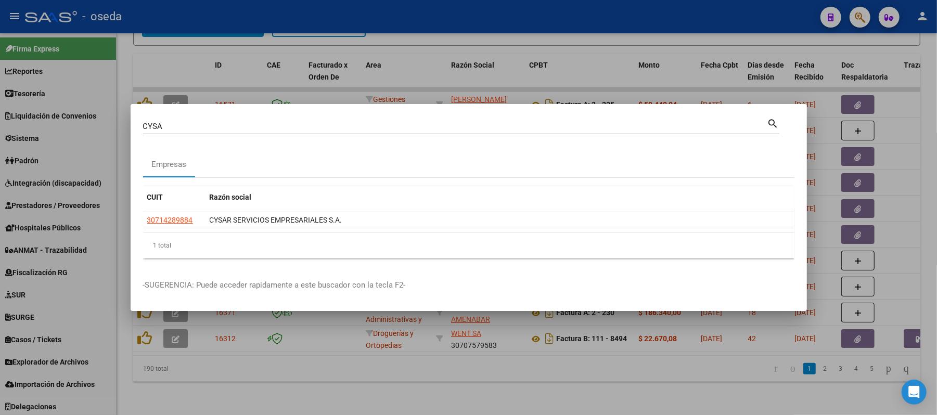
drag, startPoint x: 377, startPoint y: 133, endPoint x: 377, endPoint y: 123, distance: 10.4
click at [377, 124] on div "[PERSON_NAME] (apellido, dni, cuil, nro [PERSON_NAME], cuit, obra social)" at bounding box center [455, 127] width 624 height 16
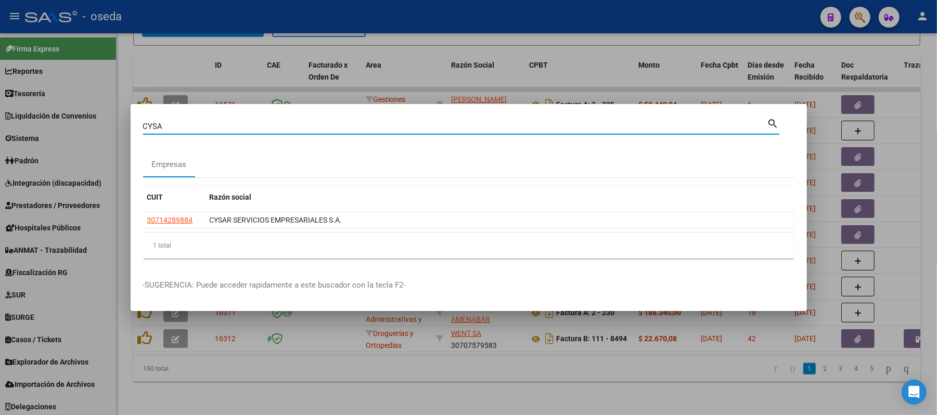
click at [377, 122] on input "CYSA" at bounding box center [455, 126] width 624 height 9
click at [379, 123] on input "CYSA" at bounding box center [455, 126] width 624 height 9
type input "HIPAC"
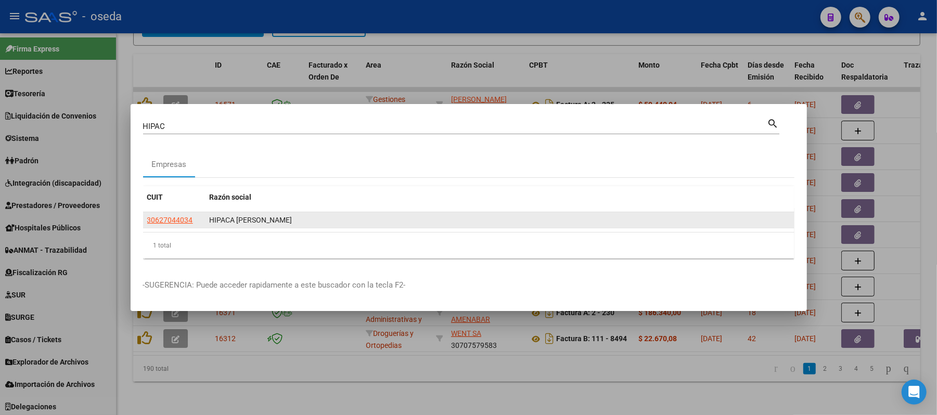
click at [169, 214] on app-link-go-to "30627044034" at bounding box center [170, 220] width 46 height 12
click at [166, 221] on span "30627044034" at bounding box center [170, 220] width 46 height 8
type textarea "30627044034"
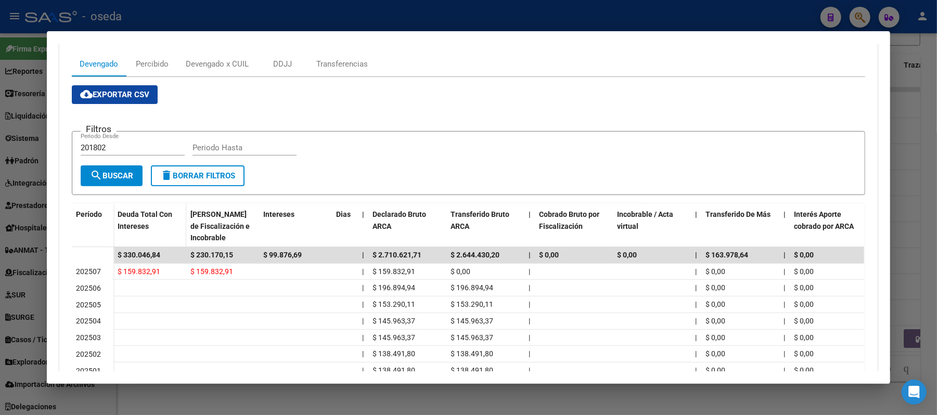
scroll to position [69, 0]
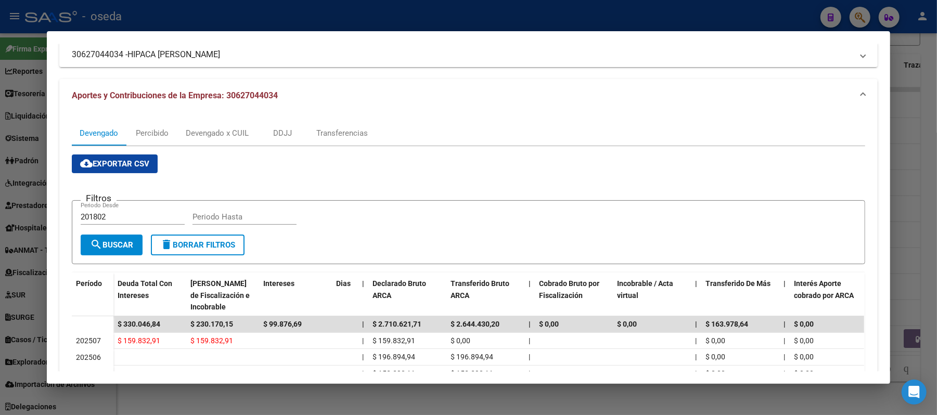
drag, startPoint x: 0, startPoint y: 203, endPoint x: 5, endPoint y: 200, distance: 5.4
click at [3, 200] on div at bounding box center [468, 207] width 937 height 415
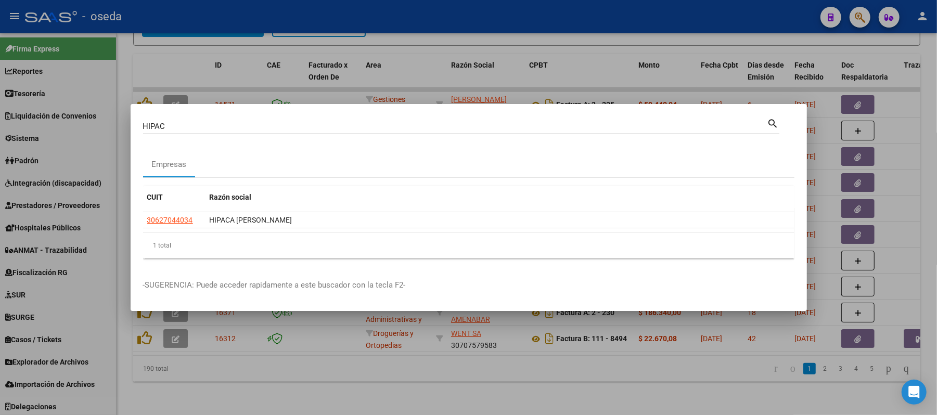
click at [193, 124] on input "HIPAC" at bounding box center [455, 126] width 624 height 9
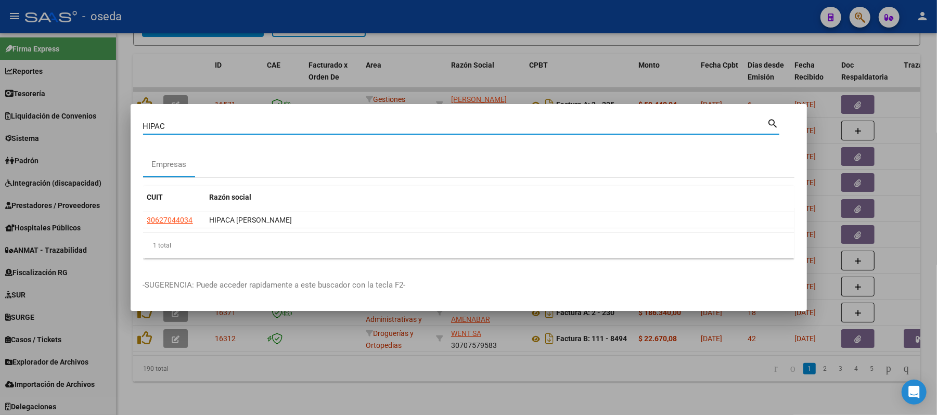
click at [193, 124] on input "HIPAC" at bounding box center [455, 126] width 624 height 9
type input "GRIF"
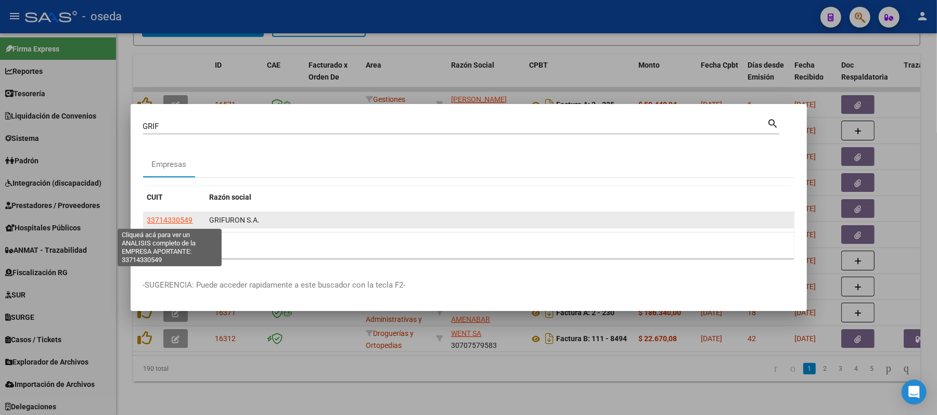
click at [172, 217] on span "33714330549" at bounding box center [170, 220] width 46 height 8
type textarea "33714330549"
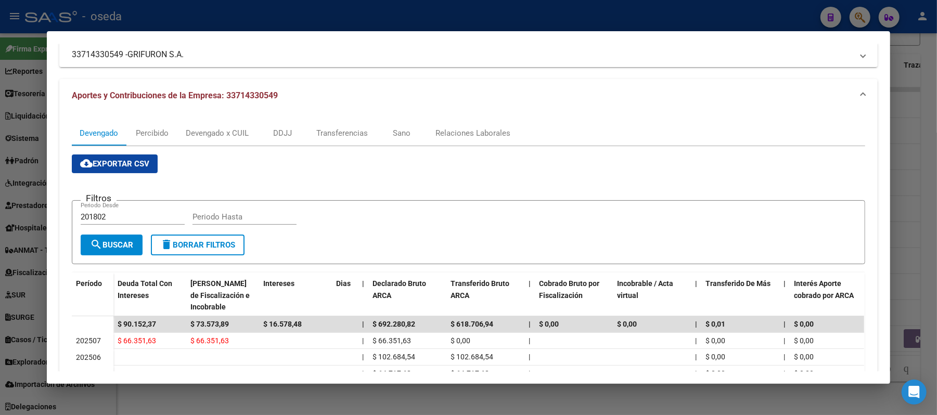
click at [331, 21] on div at bounding box center [468, 207] width 937 height 415
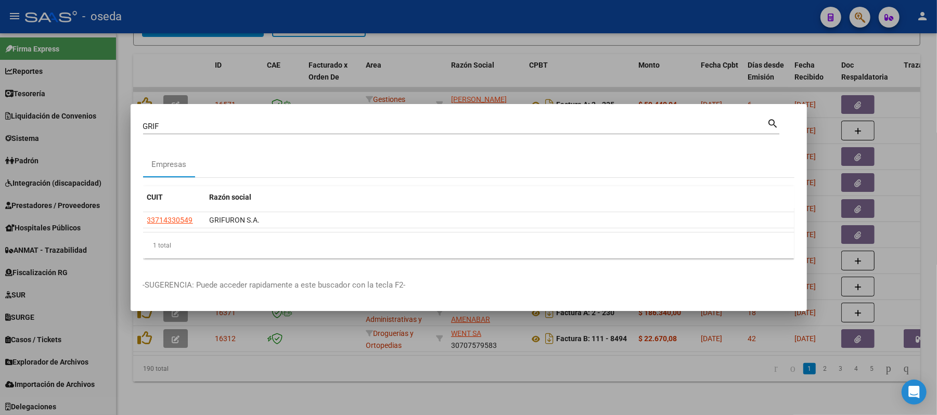
click at [277, 130] on input "GRIF" at bounding box center [455, 126] width 624 height 9
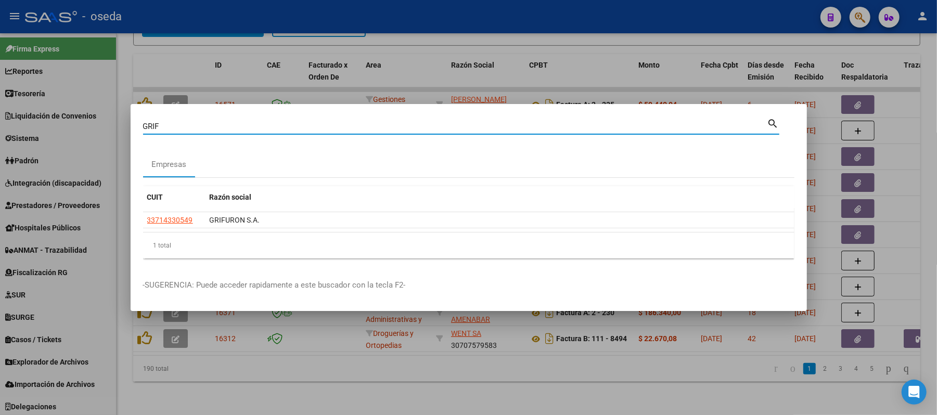
click at [276, 130] on input "GRIF" at bounding box center [455, 126] width 624 height 9
paste input "20462848731"
type input "20462848731"
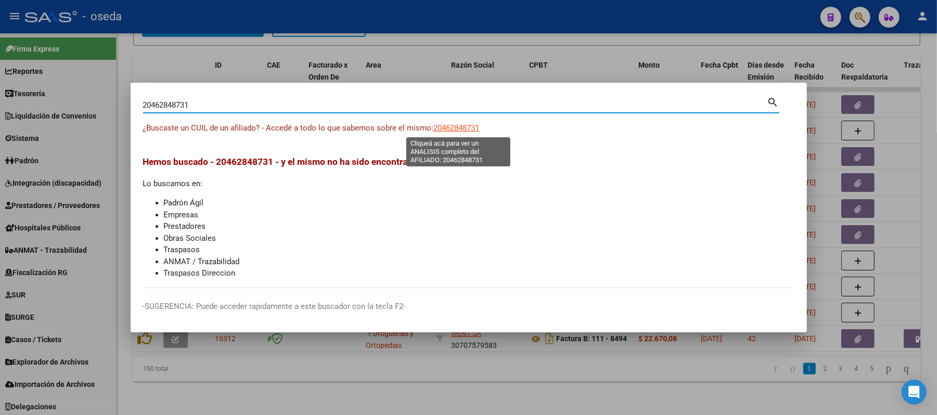
click at [446, 126] on span "20462848731" at bounding box center [457, 127] width 46 height 9
type textarea "20462848731"
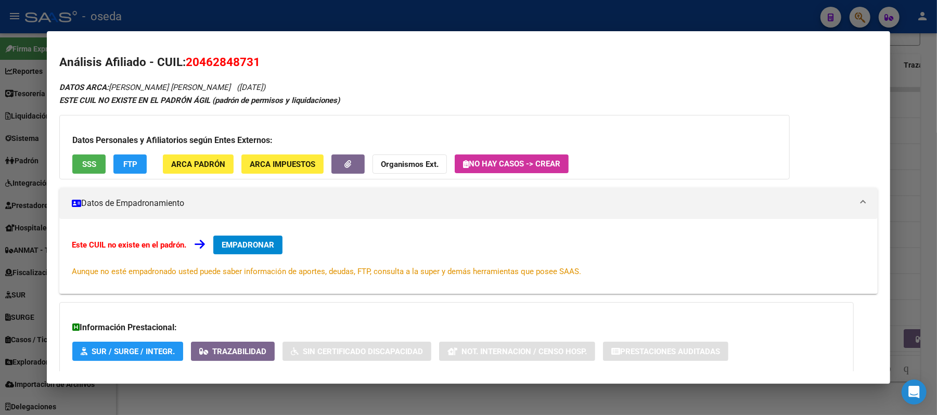
scroll to position [59, 0]
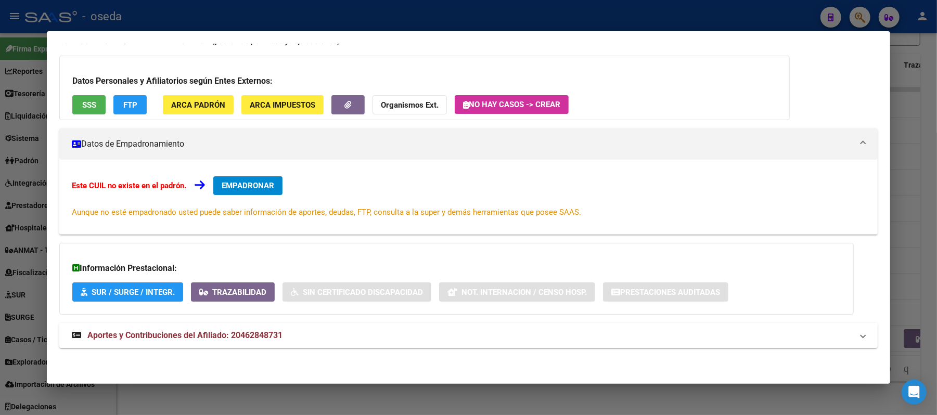
click at [238, 339] on span "Aportes y Contribuciones del Afiliado: 20462848731" at bounding box center [184, 335] width 195 height 10
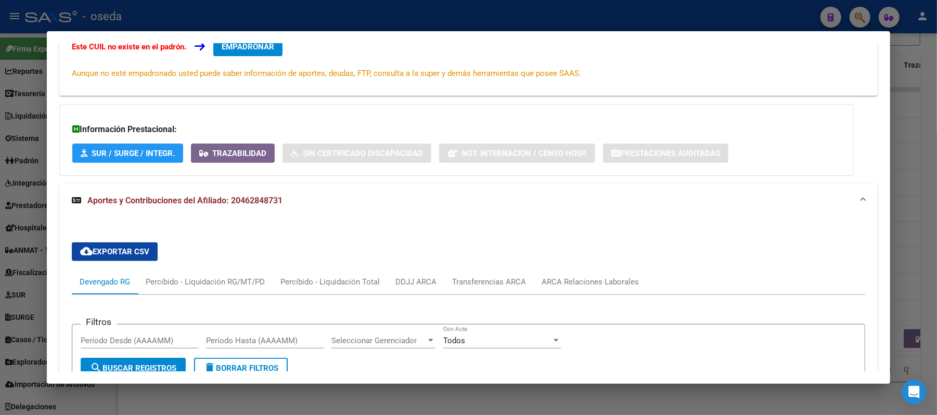
scroll to position [267, 0]
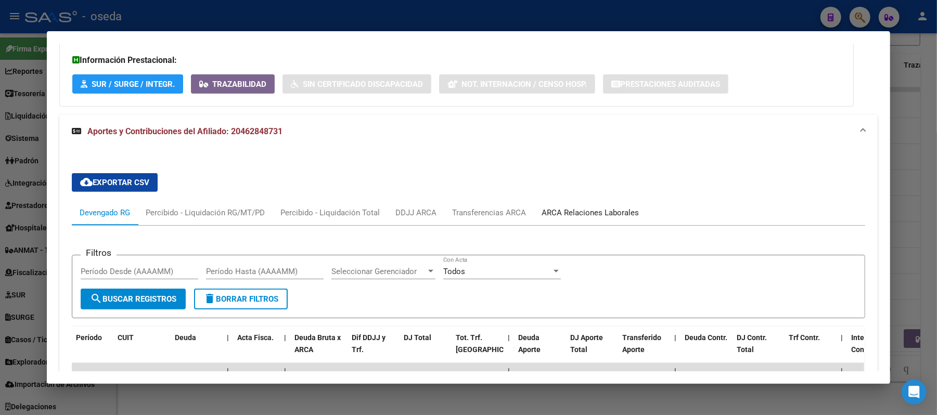
click at [575, 209] on div "ARCA Relaciones Laborales" at bounding box center [590, 212] width 97 height 11
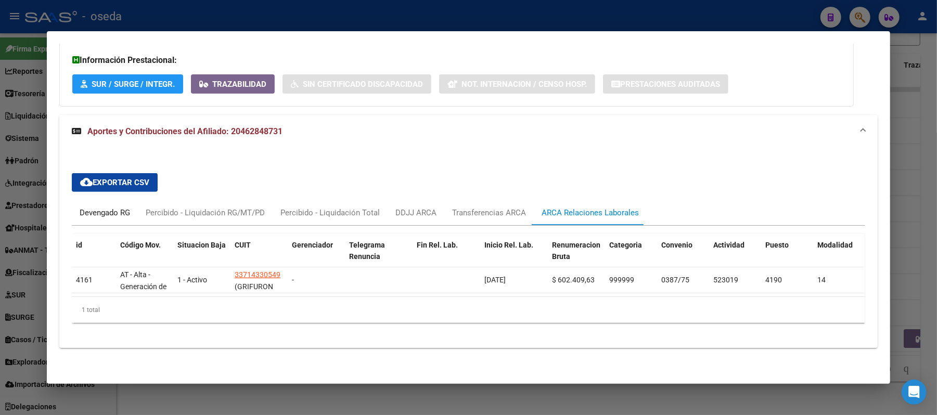
click at [113, 207] on div "Devengado RG" at bounding box center [105, 212] width 50 height 11
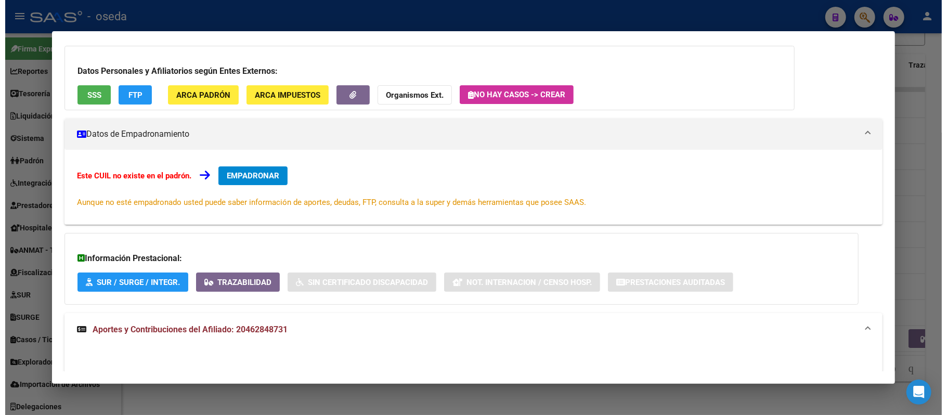
scroll to position [0, 0]
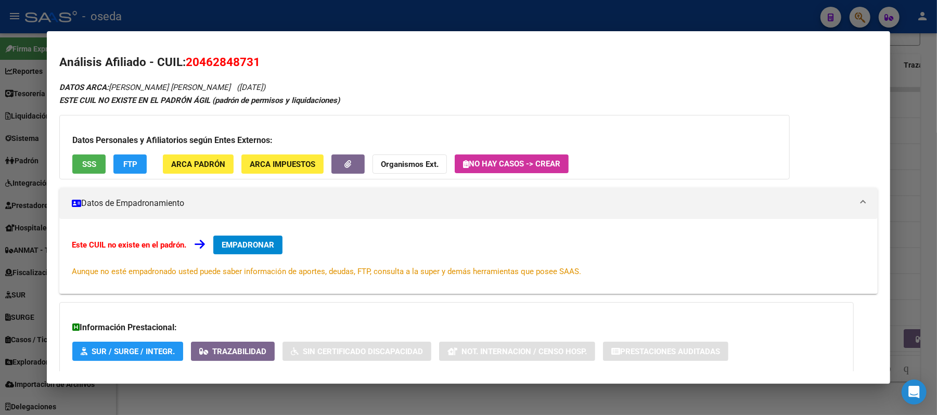
click at [79, 157] on button "SSS" at bounding box center [88, 164] width 33 height 19
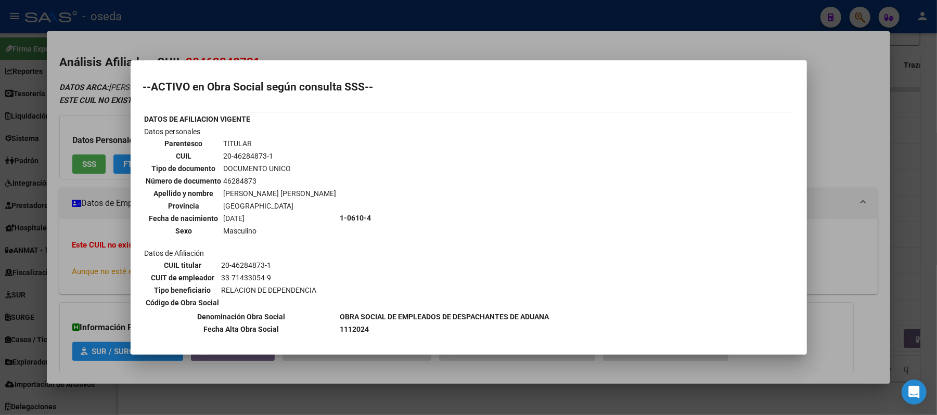
click at [435, 40] on div at bounding box center [468, 207] width 937 height 415
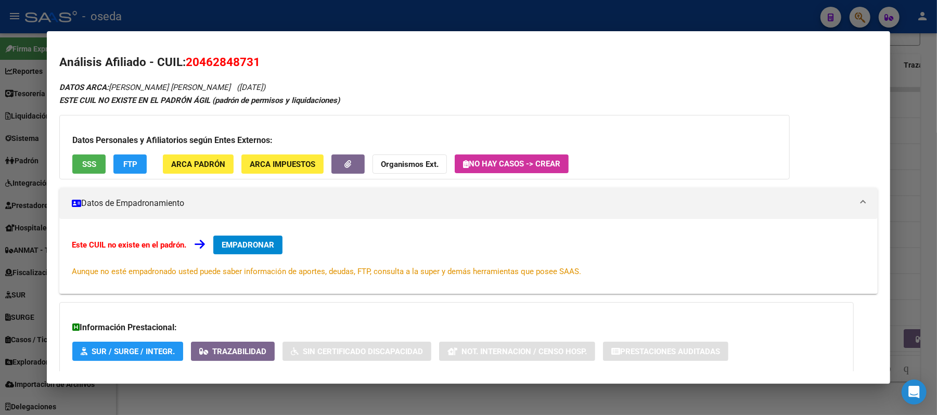
click at [0, 247] on div at bounding box center [468, 207] width 937 height 415
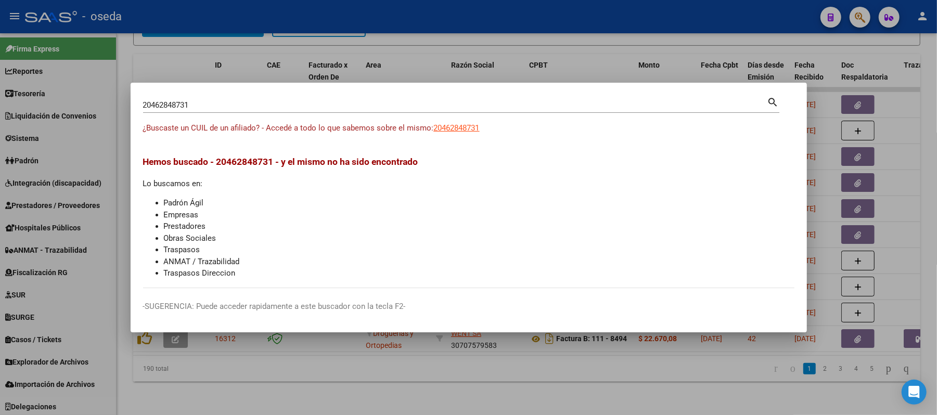
click at [18, 246] on div at bounding box center [468, 207] width 937 height 415
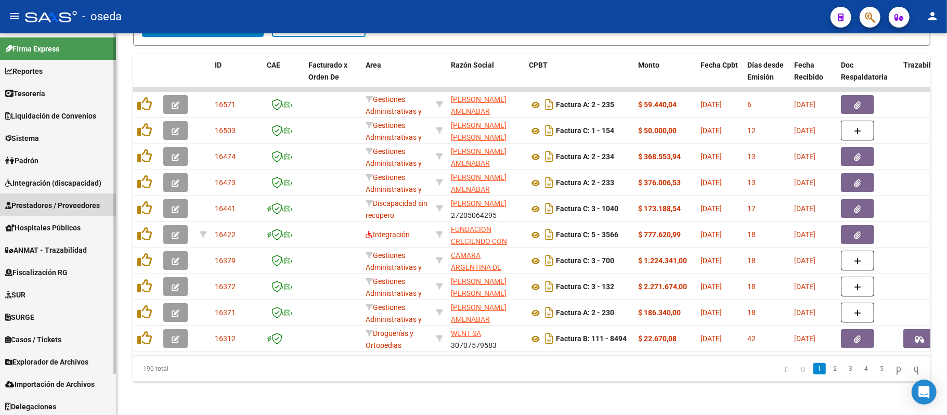
click at [47, 207] on span "Prestadores / Proveedores" at bounding box center [52, 205] width 95 height 11
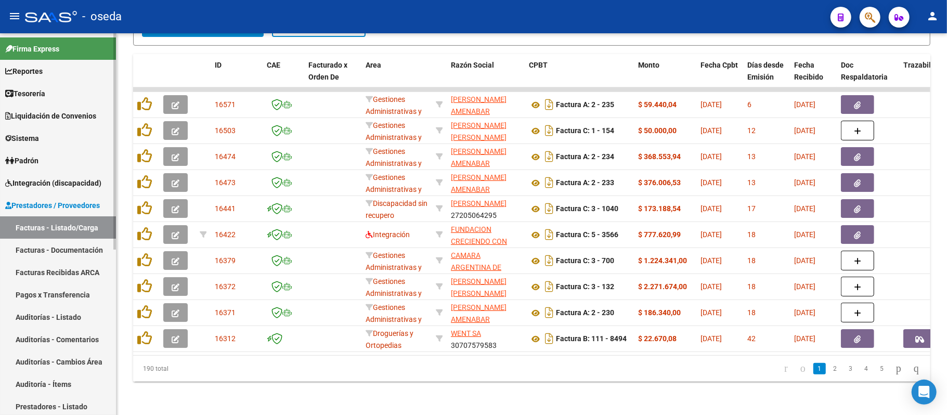
click at [47, 267] on link "Facturas Recibidas ARCA" at bounding box center [58, 272] width 116 height 22
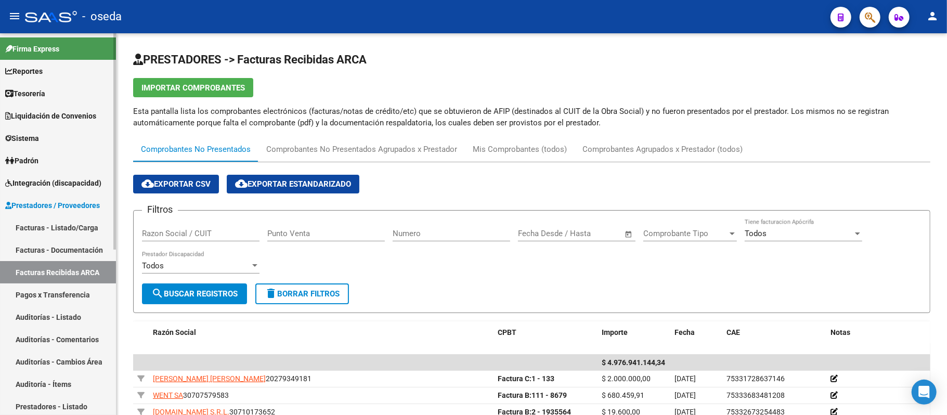
click at [60, 223] on link "Facturas - Listado/Carga" at bounding box center [58, 227] width 116 height 22
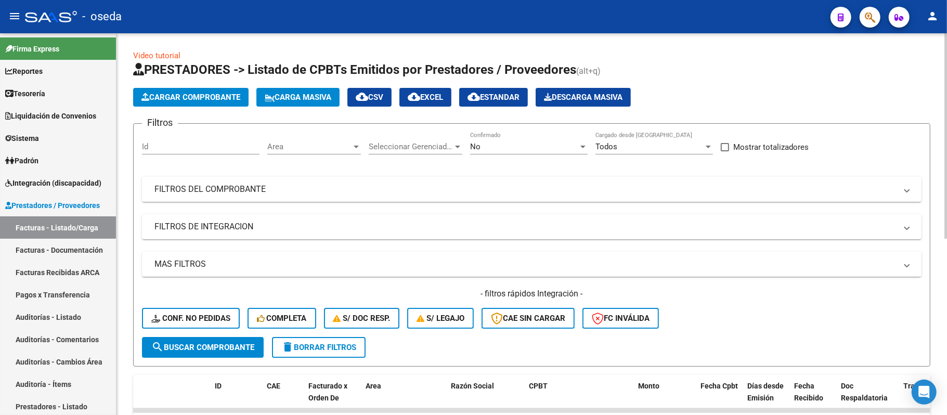
scroll to position [138, 0]
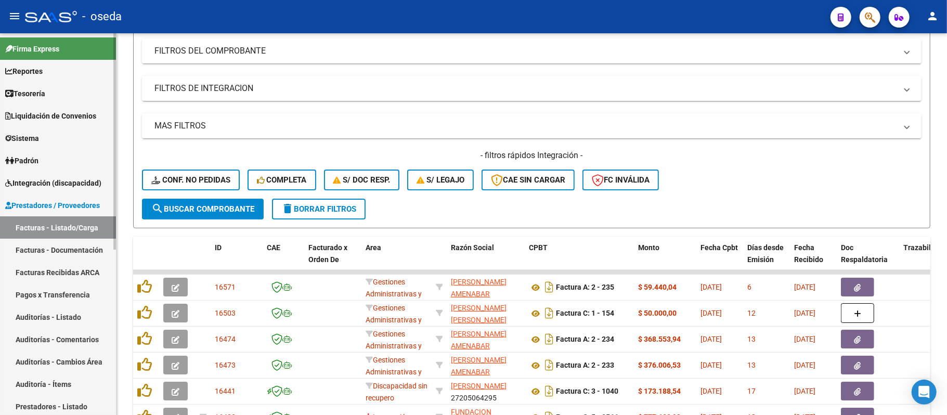
click at [50, 203] on span "Prestadores / Proveedores" at bounding box center [52, 205] width 95 height 11
